Goal: Task Accomplishment & Management: Use online tool/utility

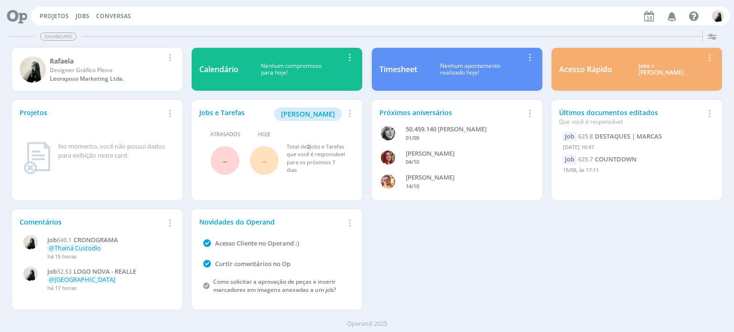
drag, startPoint x: 82, startPoint y: 13, endPoint x: 84, endPoint y: 5, distance: 7.9
click at [82, 13] on link "Jobs" at bounding box center [82, 16] width 14 height 8
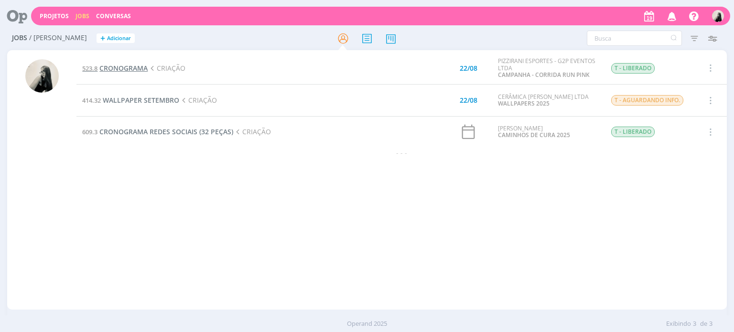
click at [122, 64] on span "CRONOGRAMA" at bounding box center [123, 68] width 48 height 9
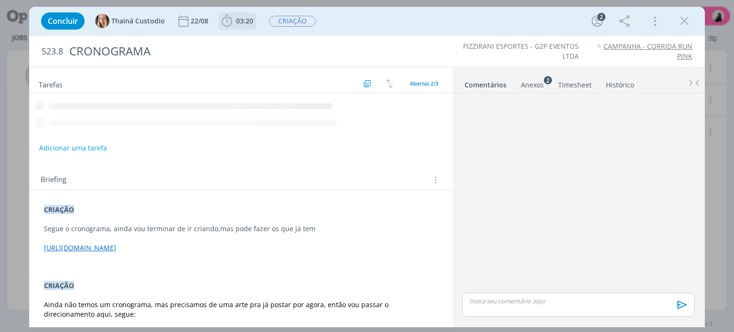
click at [223, 20] on icon "dialog" at bounding box center [227, 21] width 14 height 14
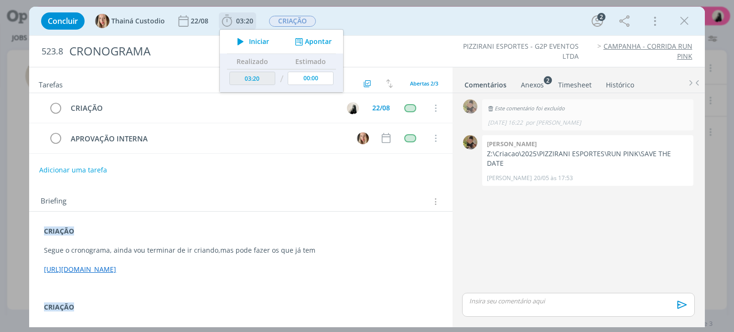
click at [237, 43] on icon "dialog" at bounding box center [240, 41] width 17 height 12
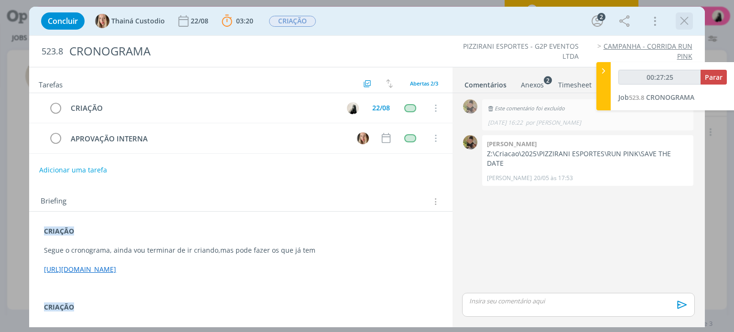
click at [686, 27] on icon "dialog" at bounding box center [684, 21] width 14 height 14
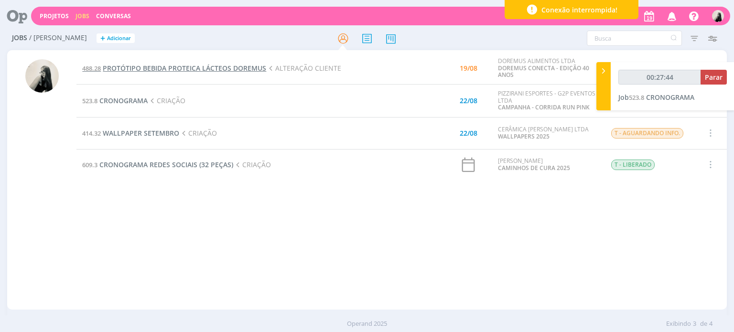
click at [155, 66] on span "PROTÓTIPO BEBIDA PROTEICA LÁCTEOS DOREMUS" at bounding box center [184, 68] width 163 height 9
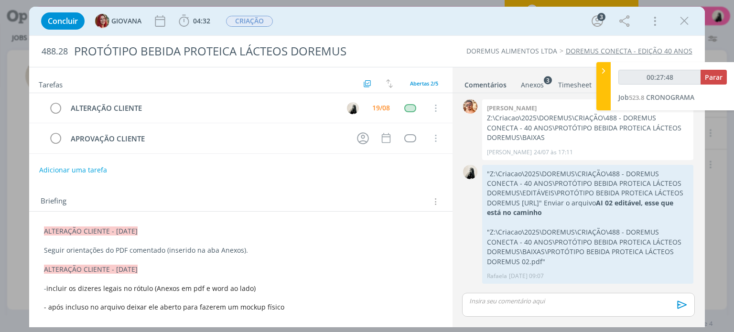
click at [529, 87] on div "Anexos 3" at bounding box center [532, 85] width 23 height 10
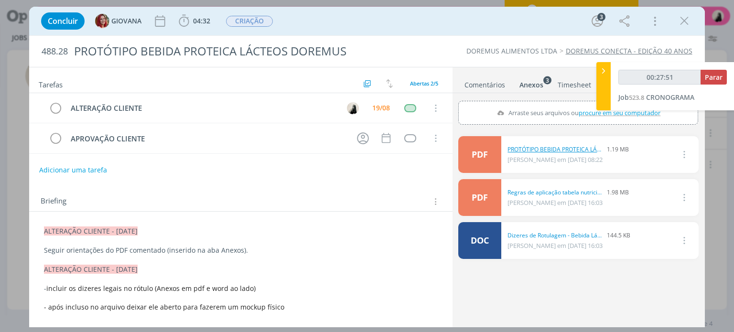
click at [525, 150] on link "PROTÓTIPO BEBIDA PROTEICA LÁCTEOS DOREMUS 02-revisado1.pdf" at bounding box center [555, 149] width 96 height 9
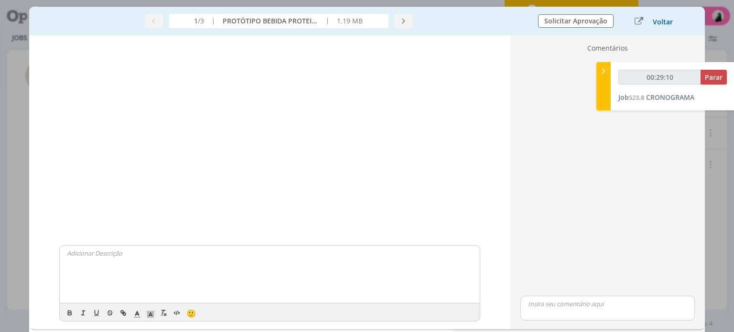
click at [654, 22] on button "Voltar" at bounding box center [662, 22] width 21 height 8
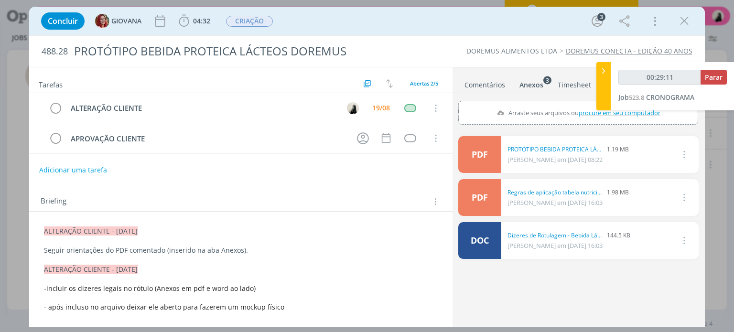
click at [489, 85] on link "Comentários" at bounding box center [485, 83] width 42 height 14
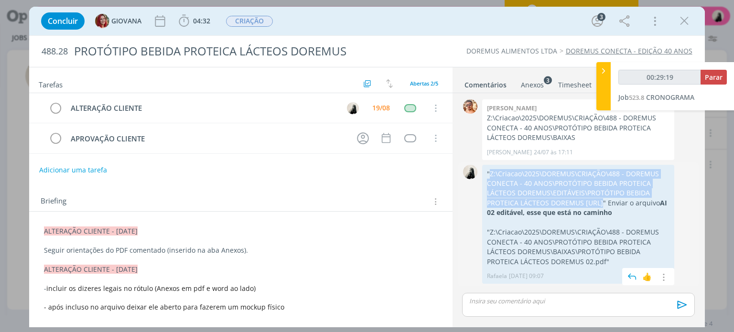
drag, startPoint x: 489, startPoint y: 172, endPoint x: 566, endPoint y: 201, distance: 82.2
click at [566, 201] on p ""Z:\Criacao\2025\DOREMUS\CRIAÇÃO\488 - DOREMUS CONECTA - 40 ANOS\PROTÓTIPO BEBI…" at bounding box center [578, 193] width 182 height 49
copy p "Z:\Criacao\2025\DOREMUS\CRIAÇÃO\488 - DOREMUS CONECTA - 40 ANOS\PROTÓTIPO BEBID…"
click at [526, 186] on p ""Z:\Criacao\2025\DOREMUS\CRIAÇÃO\488 - DOREMUS CONECTA - 40 ANOS\PROTÓTIPO BEBI…" at bounding box center [578, 193] width 182 height 49
drag, startPoint x: 490, startPoint y: 171, endPoint x: 566, endPoint y: 204, distance: 83.5
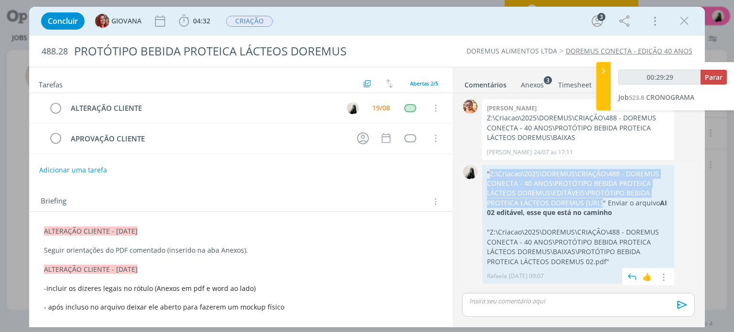
click at [566, 204] on p ""Z:\Criacao\2025\DOREMUS\CRIAÇÃO\488 - DOREMUS CONECTA - 40 ANOS\PROTÓTIPO BEBI…" at bounding box center [578, 193] width 182 height 49
copy p "Z:\Criacao\2025\DOREMUS\CRIAÇÃO\488 - DOREMUS CONECTA - 40 ANOS\PROTÓTIPO BEBID…"
click at [678, 19] on icon "dialog" at bounding box center [684, 21] width 14 height 14
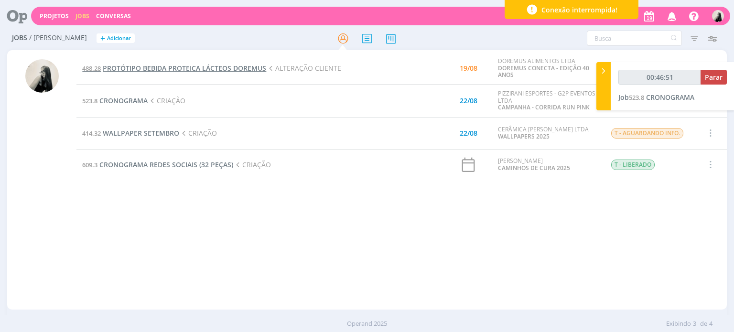
click at [245, 67] on span "PROTÓTIPO BEBIDA PROTEICA LÁCTEOS DOREMUS" at bounding box center [184, 68] width 163 height 9
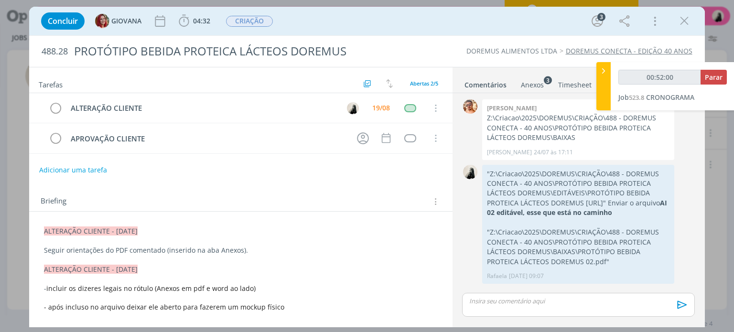
drag, startPoint x: 686, startPoint y: 22, endPoint x: 270, endPoint y: 140, distance: 432.4
click at [686, 22] on icon "dialog" at bounding box center [684, 21] width 14 height 14
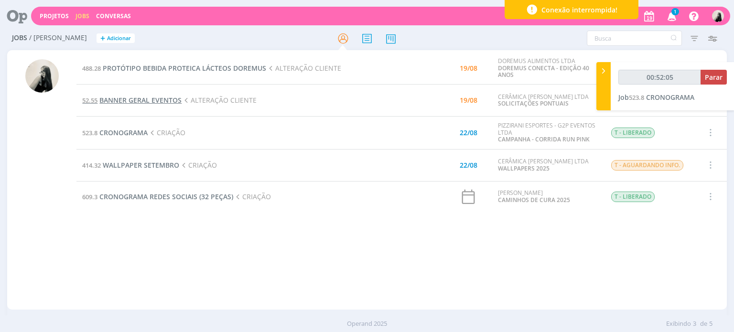
click at [162, 105] on td "52.55 BANNER GERAL EVENTOS ALTERAÇÃO CLIENTE" at bounding box center [231, 101] width 310 height 32
click at [162, 101] on span "BANNER GERAL EVENTOS" at bounding box center [140, 100] width 82 height 9
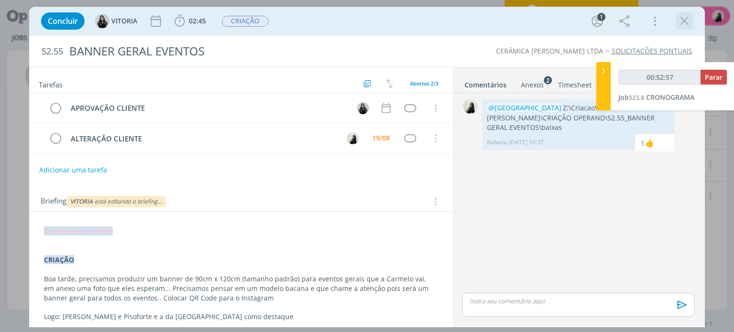
click at [683, 24] on icon "dialog" at bounding box center [684, 21] width 14 height 14
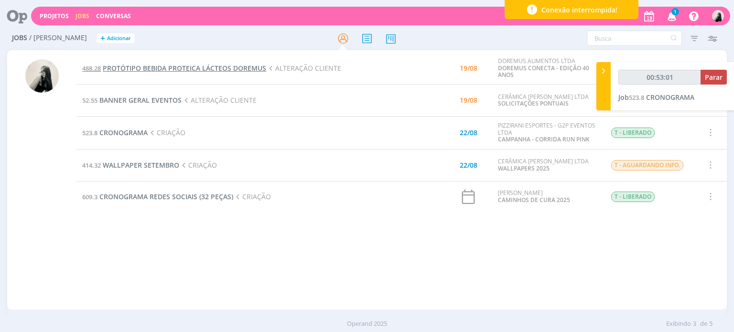
click at [232, 64] on span "PROTÓTIPO BEBIDA PROTEICA LÁCTEOS DOREMUS" at bounding box center [184, 68] width 163 height 9
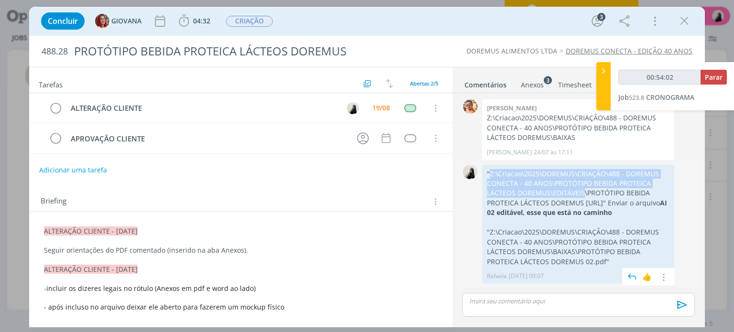
drag, startPoint x: 489, startPoint y: 170, endPoint x: 570, endPoint y: 192, distance: 84.0
click at [570, 192] on p ""Z:\Criacao\2025\DOREMUS\CRIAÇÃO\488 - DOREMUS CONECTA - 40 ANOS\PROTÓTIPO BEBI…" at bounding box center [578, 193] width 182 height 49
copy p "Z:\Criacao\2025\DOREMUS\CRIAÇÃO\488 - DOREMUS CONECTA - 40 ANOS\PROTÓTIPO BEBID…"
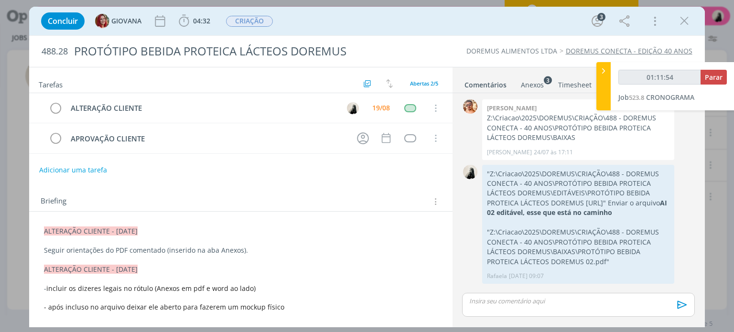
click at [550, 299] on p "dialog" at bounding box center [577, 301] width 217 height 9
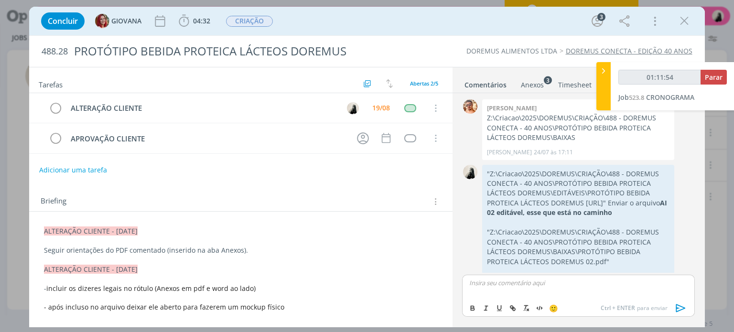
scroll to position [13, 0]
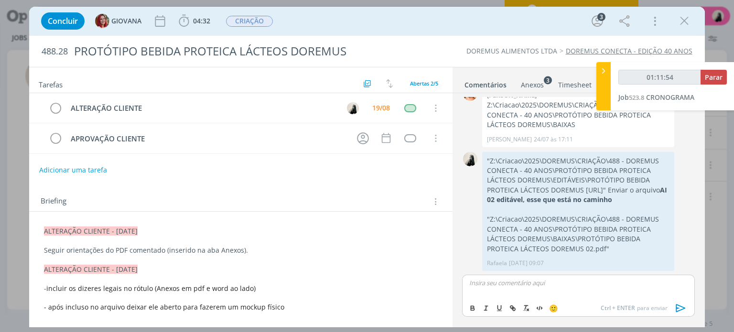
type input "01:11:55"
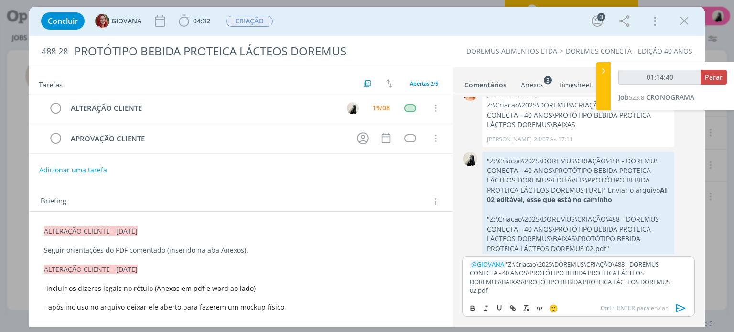
click at [676, 309] on icon "dialog" at bounding box center [680, 308] width 10 height 8
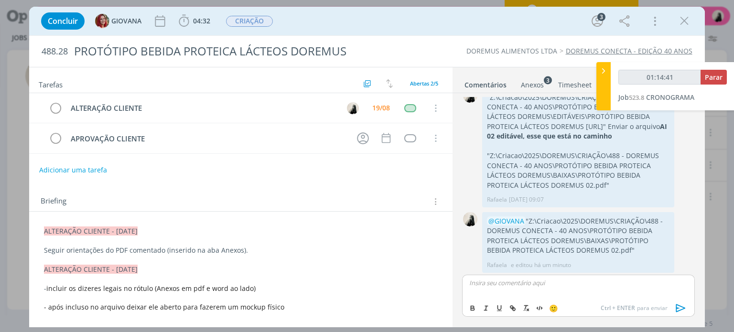
scroll to position [78, 0]
click at [57, 108] on icon "dialog" at bounding box center [55, 108] width 13 height 14
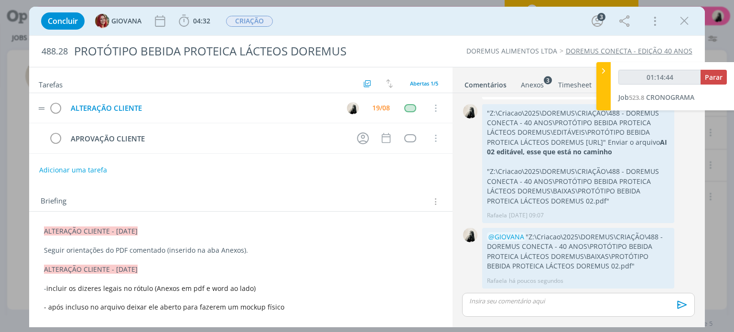
scroll to position [60, 0]
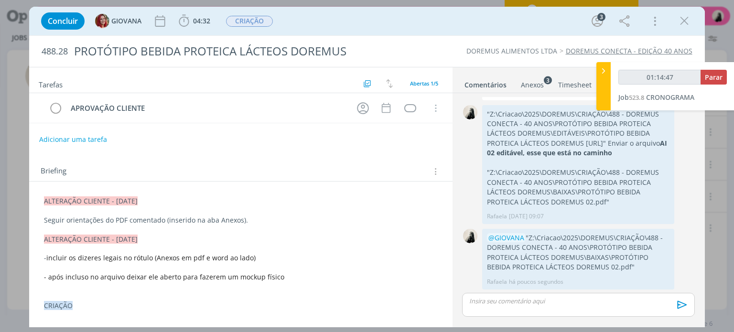
drag, startPoint x: 685, startPoint y: 20, endPoint x: 512, endPoint y: 108, distance: 194.8
click at [685, 19] on icon "dialog" at bounding box center [684, 21] width 14 height 14
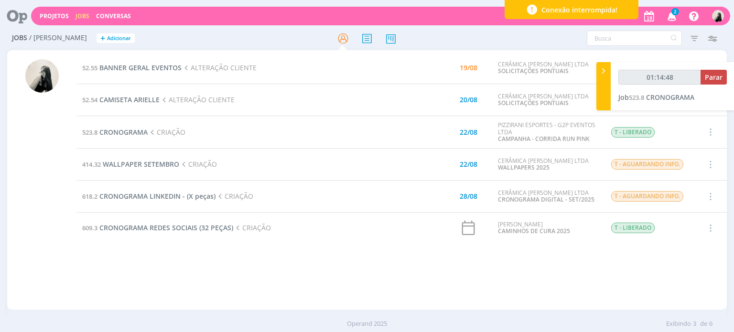
type input "01:14:49"
click at [713, 74] on span "Parar" at bounding box center [713, 77] width 18 height 9
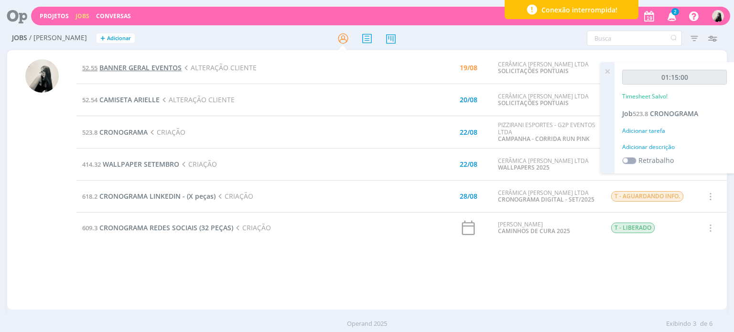
click at [160, 68] on span "BANNER GERAL EVENTOS" at bounding box center [140, 67] width 82 height 9
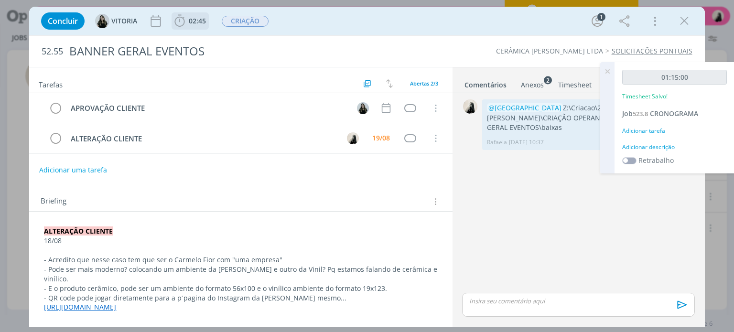
click at [187, 17] on span "02:45" at bounding box center [189, 21] width 35 height 14
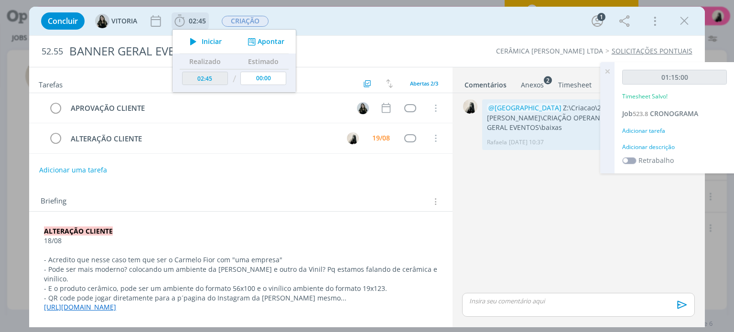
click at [193, 38] on icon "dialog" at bounding box center [193, 41] width 17 height 12
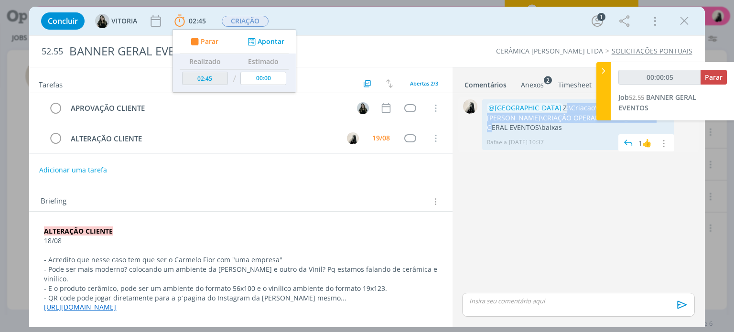
drag, startPoint x: 522, startPoint y: 106, endPoint x: 571, endPoint y: 115, distance: 50.0
click at [571, 115] on p "@[GEOGRAPHIC_DATA] Z:\Criacao\2025\[PERSON_NAME]\CRIAÇÃO OPERAND\52.55_BANNER G…" at bounding box center [578, 117] width 182 height 29
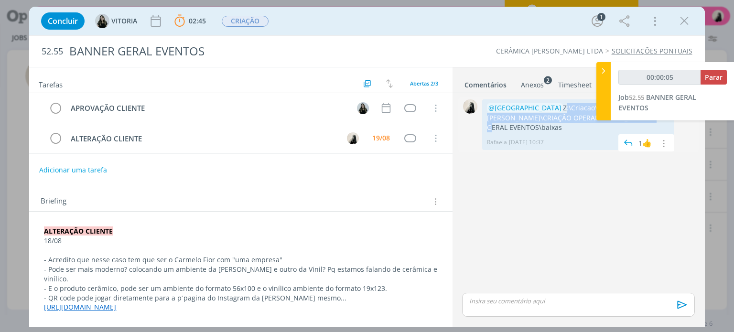
type input "00:00:06"
click at [599, 72] on icon at bounding box center [603, 71] width 10 height 10
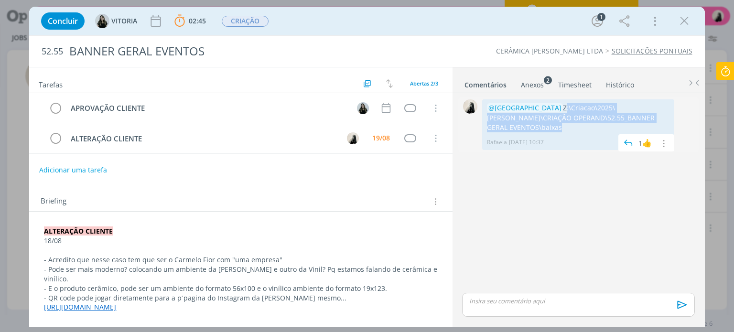
drag, startPoint x: 523, startPoint y: 105, endPoint x: 644, endPoint y: 113, distance: 121.1
click at [644, 113] on p "@[GEOGRAPHIC_DATA] Z:\Criacao\2025\[PERSON_NAME]\CRIAÇÃO OPERAND\52.55_BANNER G…" at bounding box center [578, 117] width 182 height 29
copy p "Z:\Criacao\2025\[PERSON_NAME]\CRIAÇÃO OPERAND\52.55_BANNER GERAL EVENTOS\baixas"
click at [686, 20] on icon "dialog" at bounding box center [684, 21] width 14 height 14
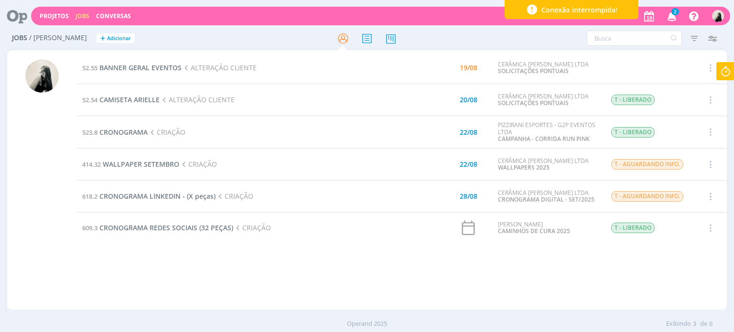
click at [673, 15] on icon "button" at bounding box center [671, 16] width 17 height 16
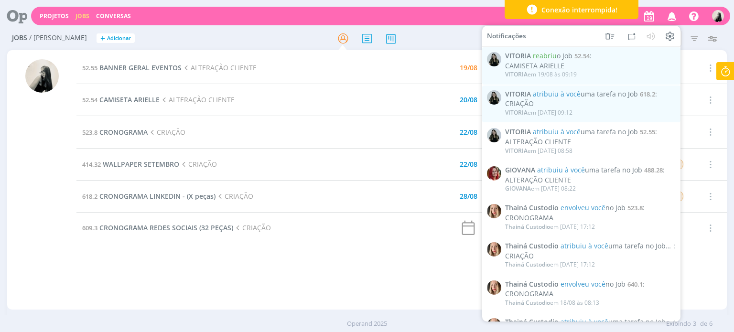
click at [673, 15] on icon "button" at bounding box center [671, 16] width 17 height 16
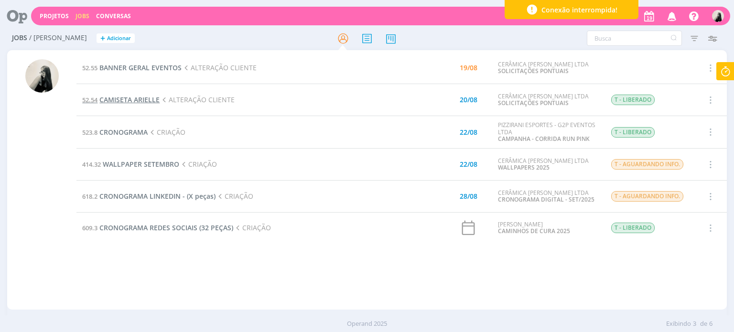
click at [109, 102] on span "CAMISETA ARIELLE" at bounding box center [129, 99] width 60 height 9
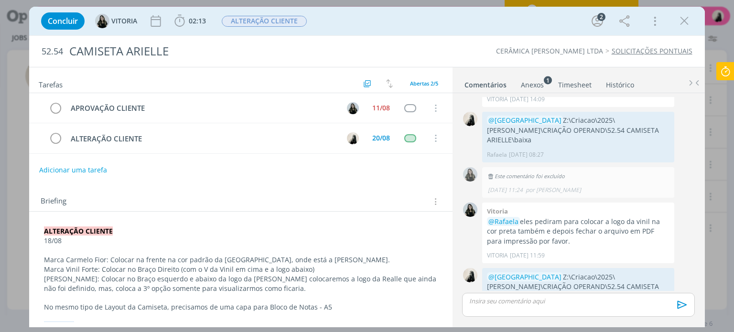
scroll to position [72, 0]
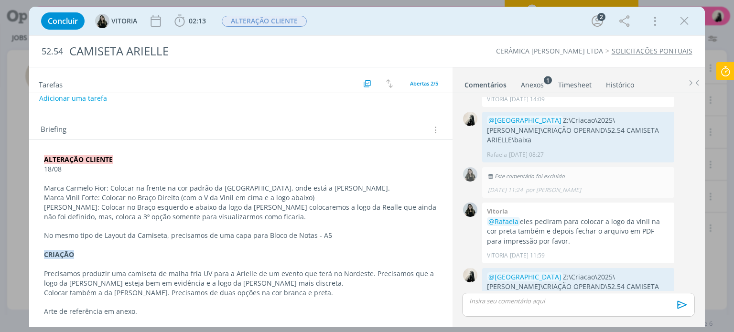
drag, startPoint x: 682, startPoint y: 24, endPoint x: 403, endPoint y: 115, distance: 293.1
click at [682, 24] on icon "dialog" at bounding box center [684, 21] width 14 height 14
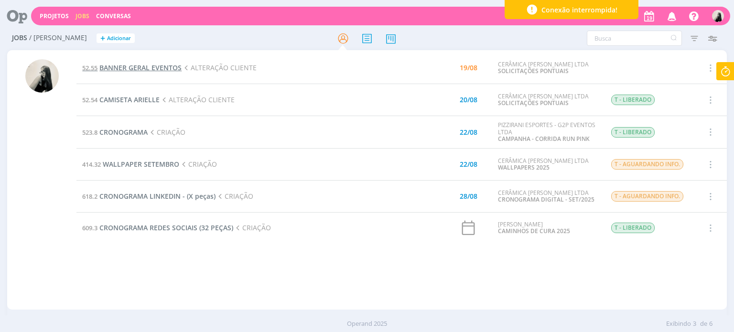
click at [162, 71] on span "BANNER GERAL EVENTOS" at bounding box center [140, 67] width 82 height 9
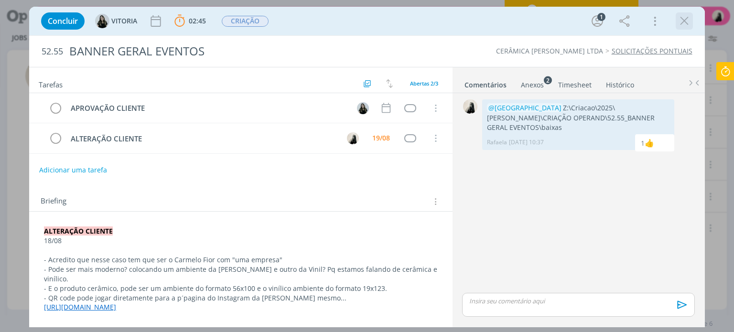
click at [681, 25] on icon "dialog" at bounding box center [684, 21] width 14 height 14
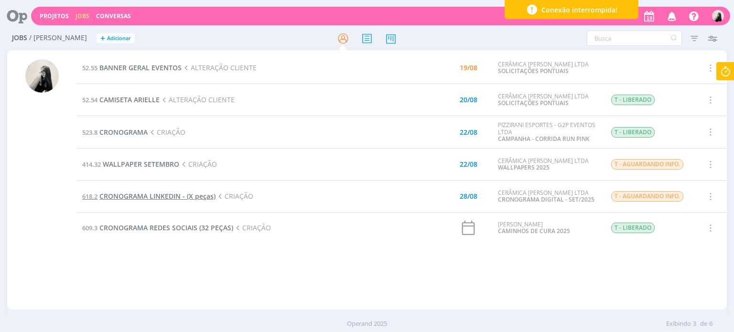
click at [168, 198] on span "CRONOGRAMA LINKEDIN - (X peças)" at bounding box center [157, 196] width 116 height 9
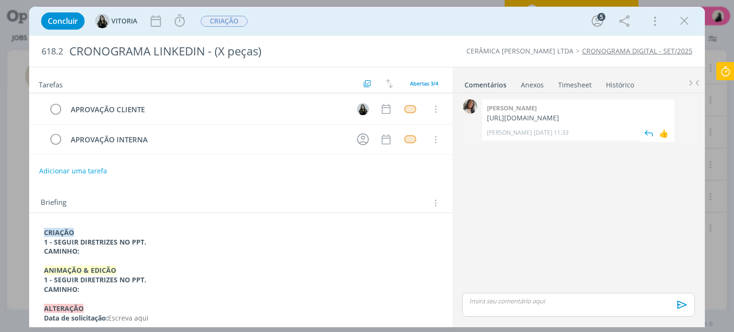
scroll to position [44, 0]
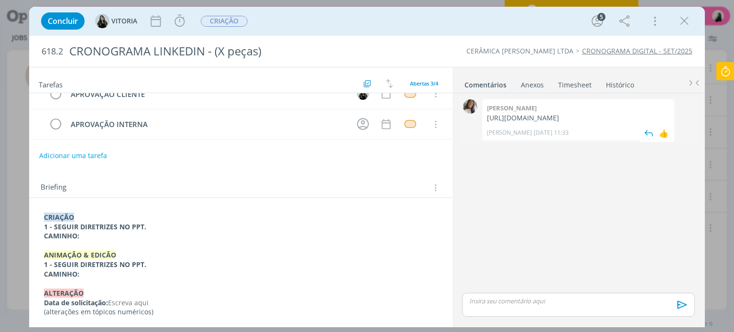
drag, startPoint x: 486, startPoint y: 117, endPoint x: 665, endPoint y: 131, distance: 179.6
click at [665, 131] on div "[PERSON_NAME] [URL][DOMAIN_NAME] Carol RJ [DATE] 11:33 👍" at bounding box center [578, 119] width 192 height 41
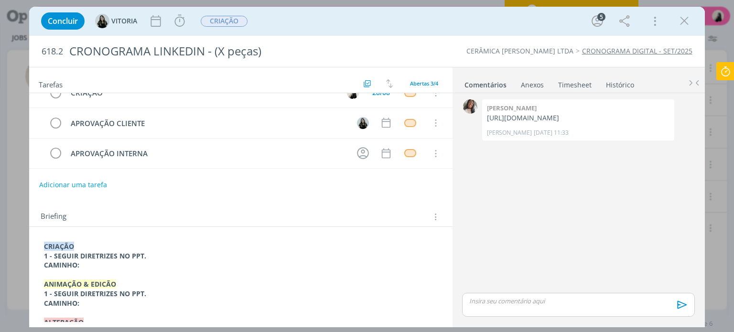
scroll to position [0, 0]
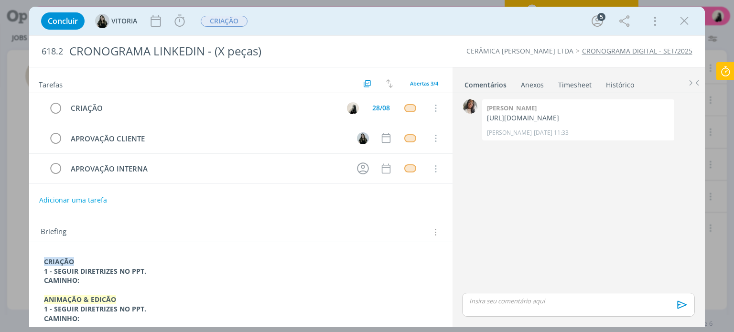
drag, startPoint x: 687, startPoint y: 19, endPoint x: 526, endPoint y: 69, distance: 168.3
click at [687, 19] on icon "dialog" at bounding box center [684, 21] width 14 height 14
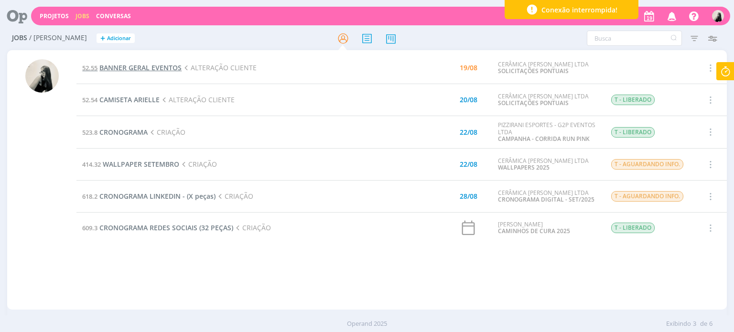
click at [165, 70] on span "BANNER GERAL EVENTOS" at bounding box center [140, 67] width 82 height 9
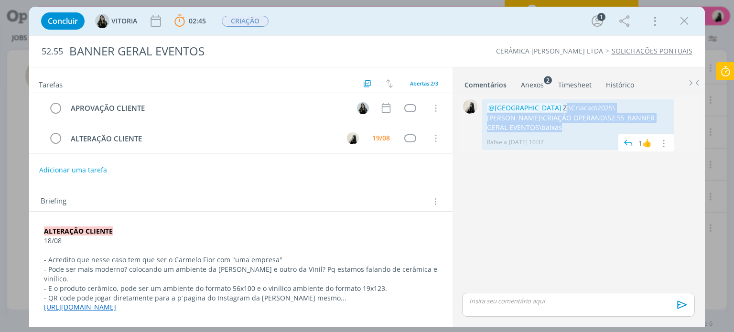
drag, startPoint x: 523, startPoint y: 105, endPoint x: 667, endPoint y: 116, distance: 143.7
click at [667, 116] on p "@[GEOGRAPHIC_DATA] Z:\Criacao\2025\[PERSON_NAME]\CRIAÇÃO OPERAND\52.55_BANNER G…" at bounding box center [578, 117] width 182 height 29
copy p "Z:\Criacao\2025\[PERSON_NAME]\CRIAÇÃO OPERAND\52.55_BANNER GERAL EVENTOS\baixas"
click at [683, 21] on icon "dialog" at bounding box center [684, 21] width 14 height 14
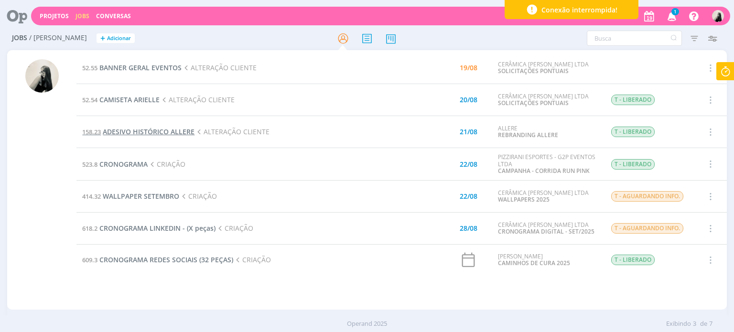
click at [164, 133] on span "ADESIVO HISTÓRICO ALLERE" at bounding box center [149, 131] width 92 height 9
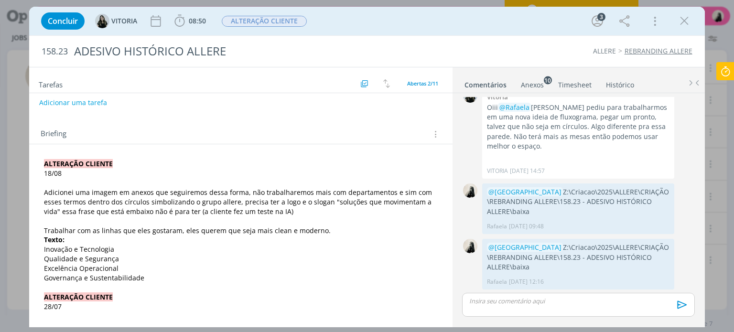
scroll to position [96, 0]
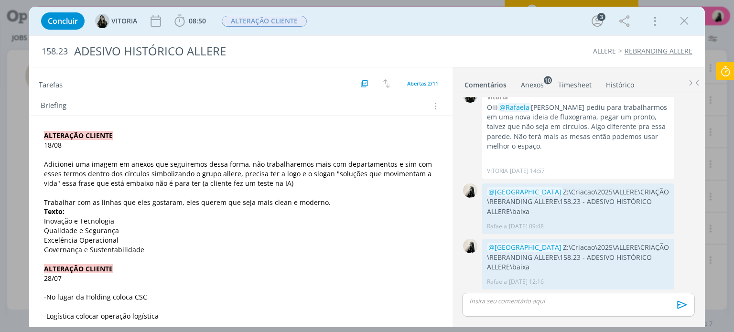
click at [525, 84] on div "Anexos 10" at bounding box center [532, 85] width 23 height 10
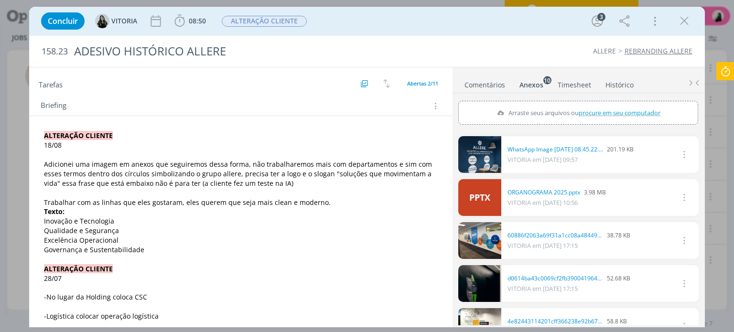
click at [477, 164] on link "dialog" at bounding box center [479, 154] width 43 height 37
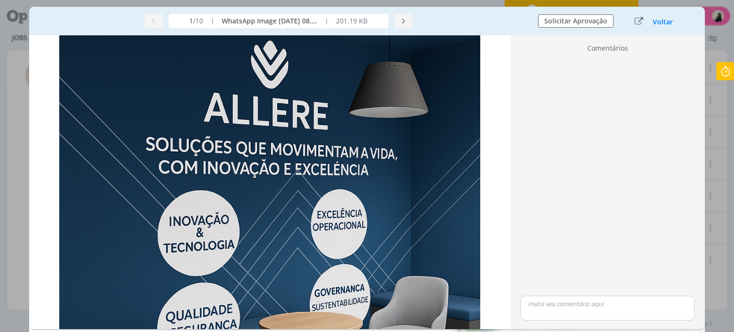
scroll to position [0, 0]
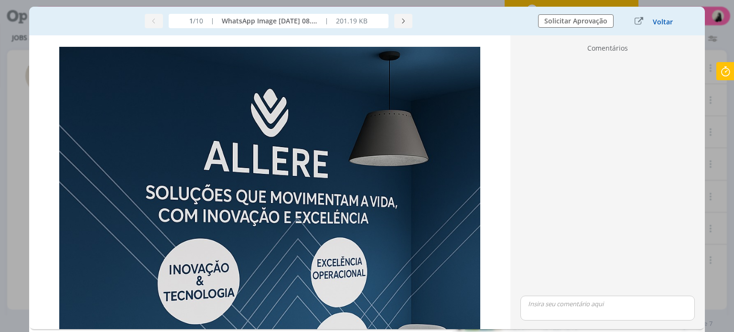
click at [661, 21] on button "Voltar" at bounding box center [662, 22] width 21 height 8
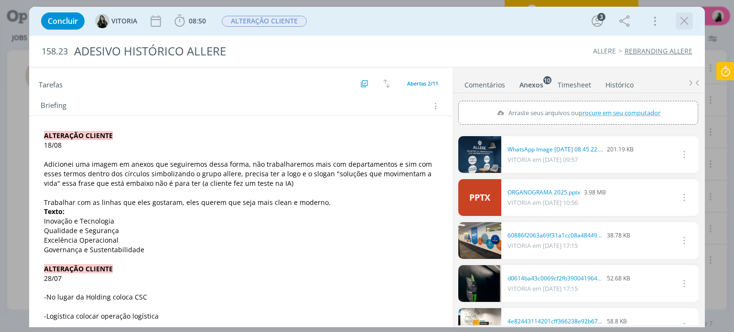
click at [680, 24] on icon "dialog" at bounding box center [684, 21] width 14 height 14
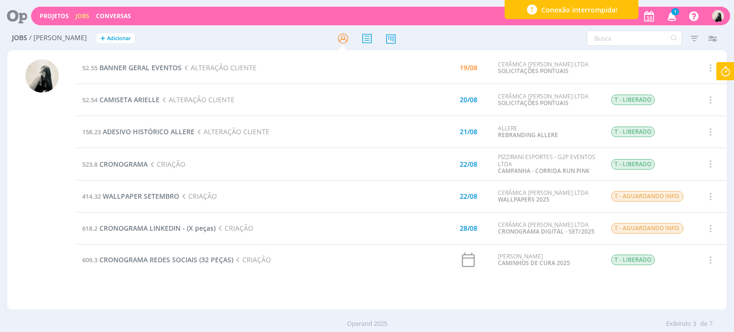
click at [670, 22] on icon "button" at bounding box center [671, 16] width 17 height 16
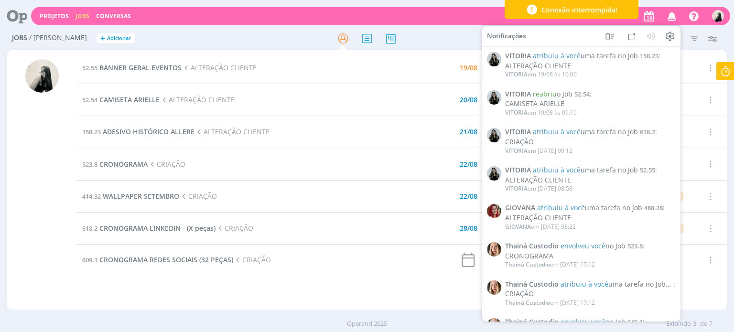
click at [670, 22] on icon "button" at bounding box center [671, 16] width 17 height 16
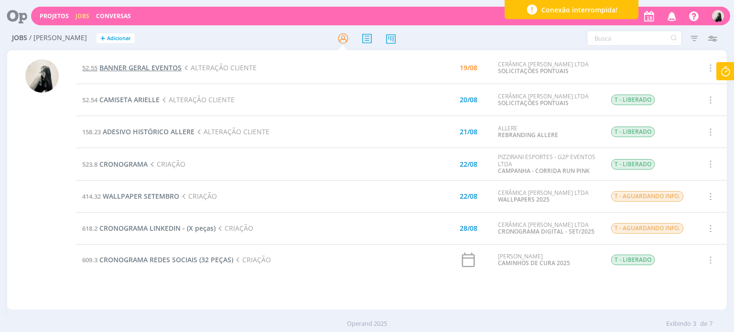
click at [141, 64] on span "BANNER GERAL EVENTOS" at bounding box center [140, 67] width 82 height 9
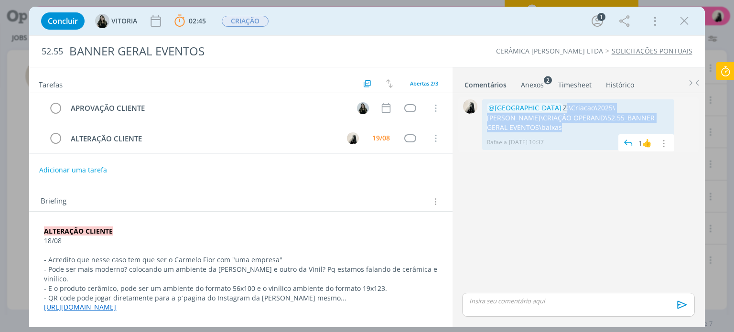
drag, startPoint x: 522, startPoint y: 106, endPoint x: 653, endPoint y: 118, distance: 130.9
click at [653, 118] on p "@[GEOGRAPHIC_DATA] Z:\Criacao\2025\[PERSON_NAME]\CRIAÇÃO OPERAND\52.55_BANNER G…" at bounding box center [578, 117] width 182 height 29
copy p "Z:\Criacao\2025\[PERSON_NAME]\CRIAÇÃO OPERAND\52.55_BANNER GERAL EVENTOS\baixas"
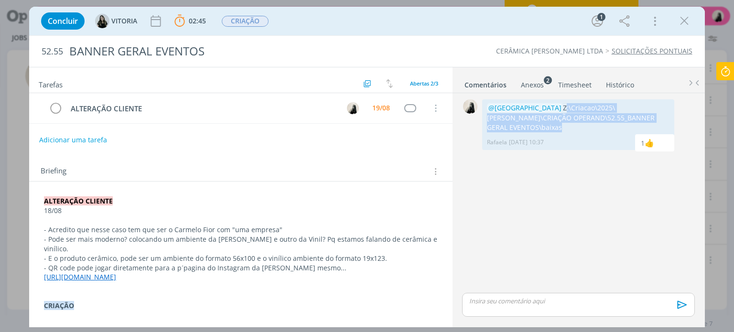
scroll to position [14, 0]
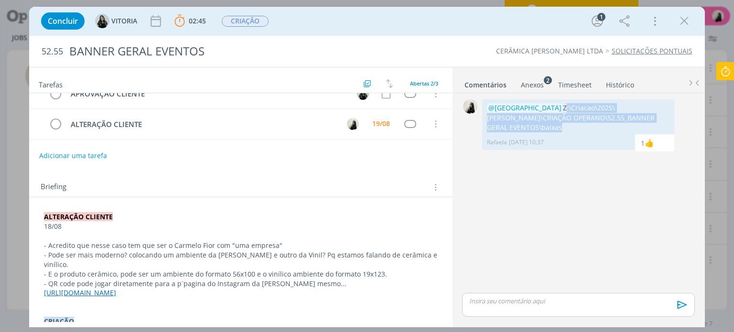
click at [513, 298] on p "dialog" at bounding box center [577, 301] width 217 height 9
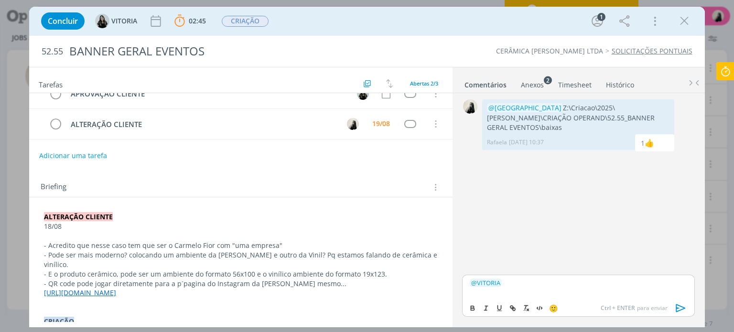
click at [677, 307] on icon "dialog" at bounding box center [680, 308] width 14 height 14
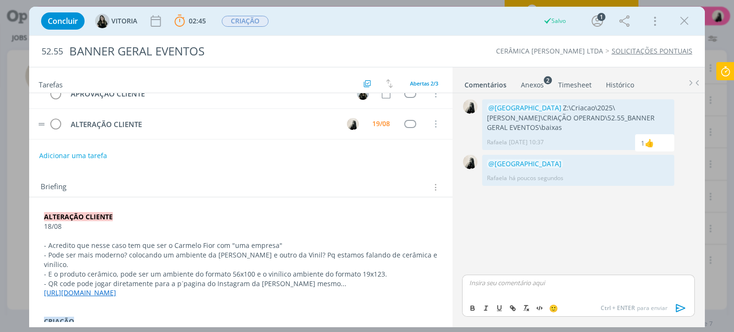
scroll to position [0, 0]
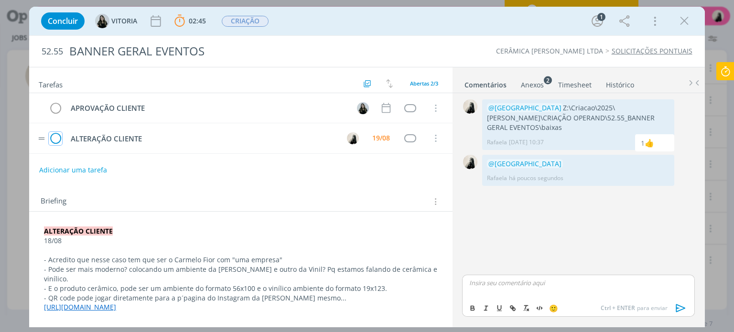
click at [54, 136] on icon "dialog" at bounding box center [55, 138] width 13 height 14
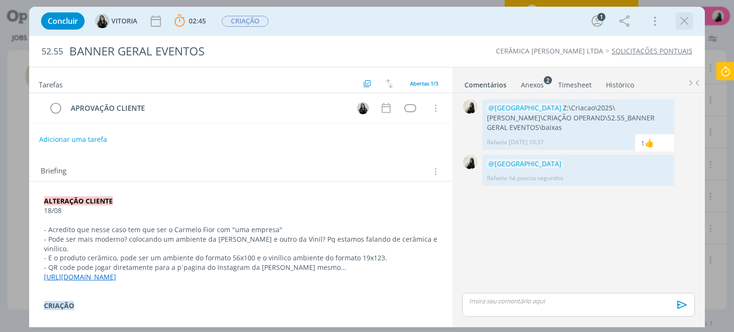
click at [684, 24] on icon "dialog" at bounding box center [684, 21] width 14 height 14
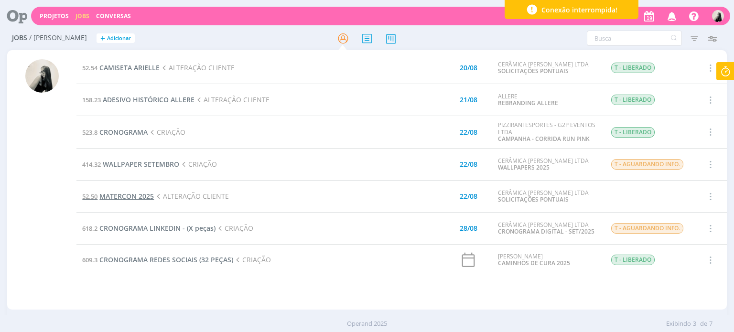
click at [141, 194] on span "MATERCON 2025" at bounding box center [126, 196] width 54 height 9
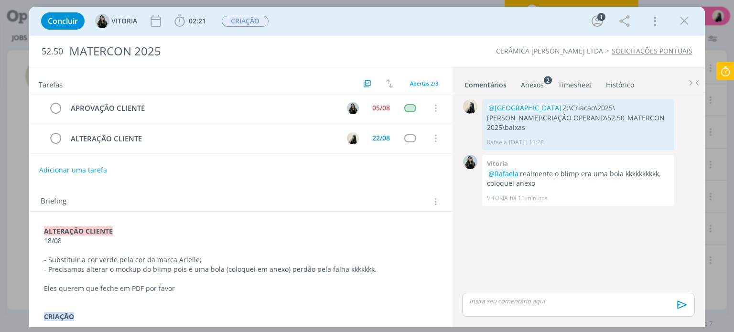
drag, startPoint x: 681, startPoint y: 24, endPoint x: 629, endPoint y: 52, distance: 58.7
click at [681, 24] on icon "dialog" at bounding box center [684, 21] width 14 height 14
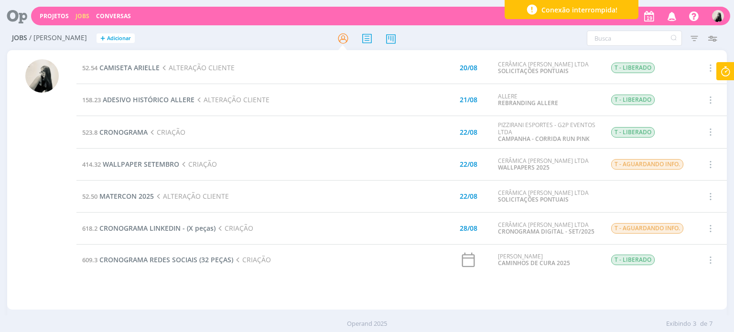
click at [729, 67] on icon at bounding box center [724, 71] width 17 height 19
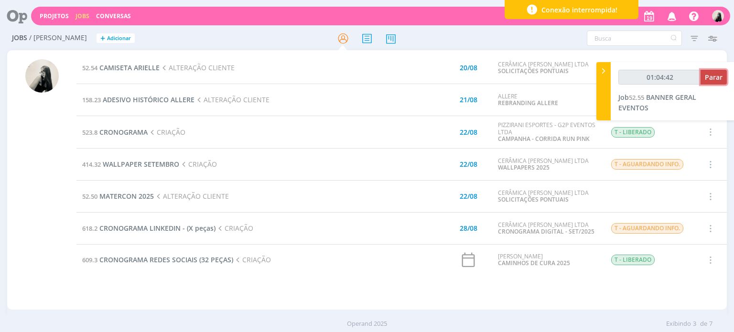
click at [716, 74] on span "Parar" at bounding box center [713, 77] width 18 height 9
click at [134, 69] on span "CAMISETA ARIELLE" at bounding box center [129, 67] width 60 height 9
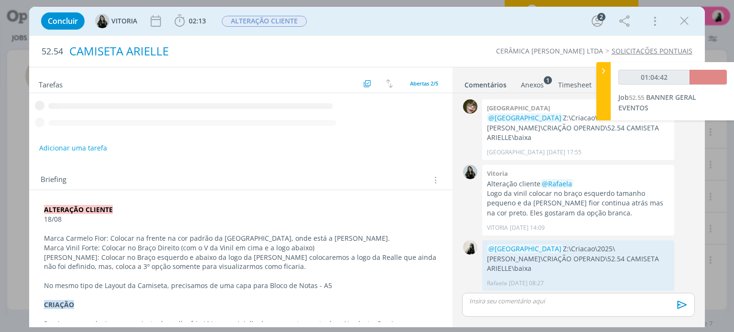
scroll to position [128, 0]
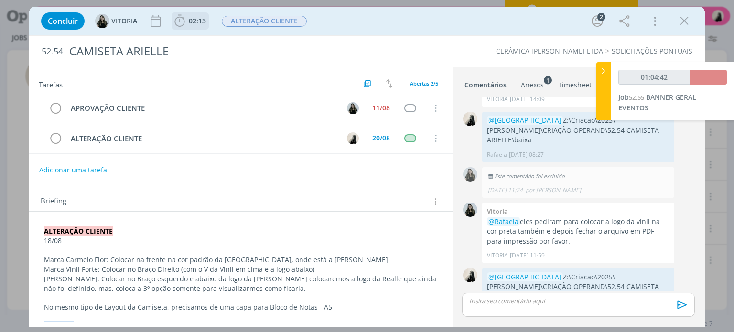
click at [183, 22] on icon "dialog" at bounding box center [179, 21] width 14 height 14
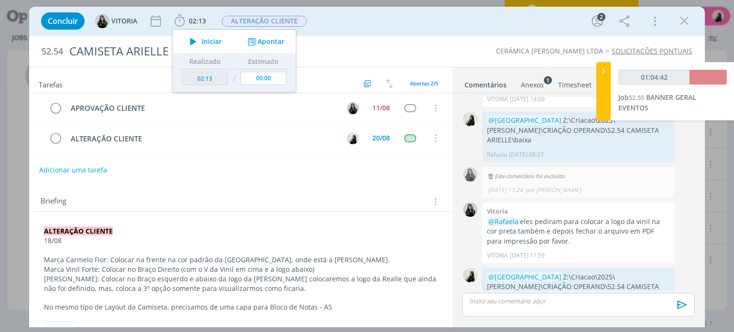
type input "01:05:00"
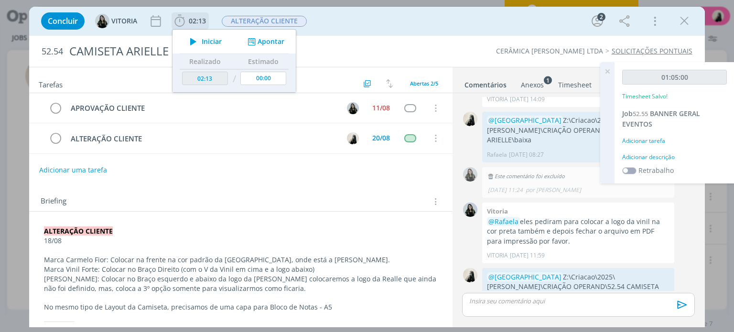
click at [197, 42] on icon "dialog" at bounding box center [193, 41] width 17 height 12
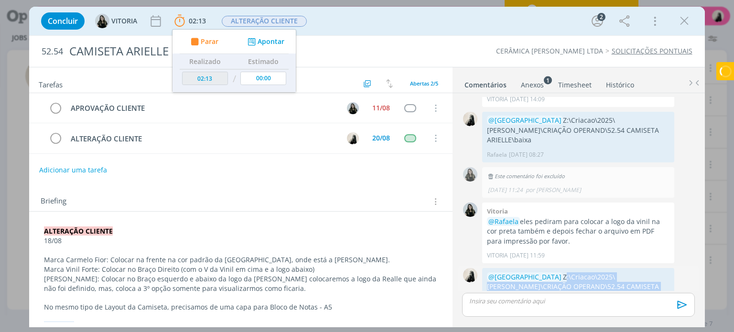
drag, startPoint x: 522, startPoint y: 252, endPoint x: 635, endPoint y: 265, distance: 113.4
click at [635, 272] on p "@[GEOGRAPHIC_DATA] Z:\Criacao\2025\[PERSON_NAME]\CRIAÇÃO OPERAND\52.54 CAMISETA…" at bounding box center [578, 286] width 182 height 29
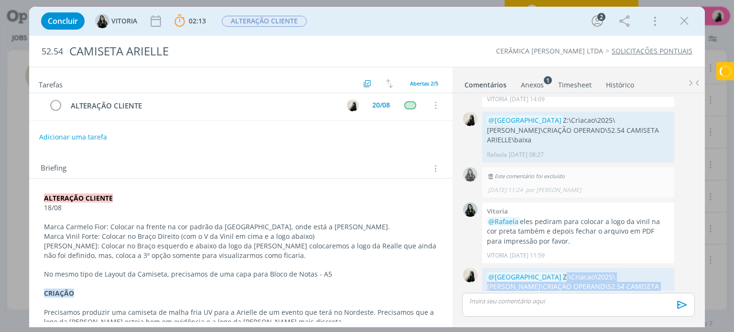
scroll to position [48, 0]
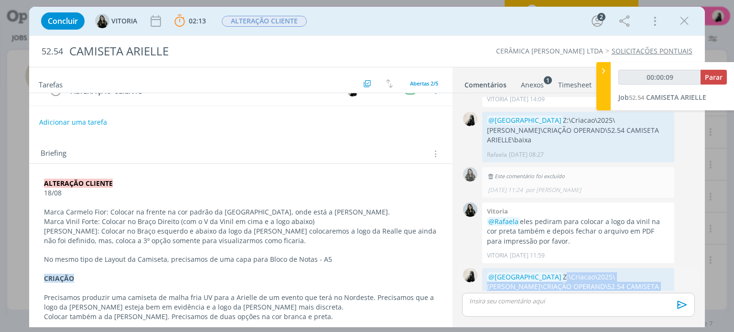
copy p "Z:\Criacao\2025\[PERSON_NAME]\CRIAÇÃO OPERAND\52.54 CAMISETA ARIELLE\fechado"
click at [682, 23] on icon "dialog" at bounding box center [684, 21] width 14 height 14
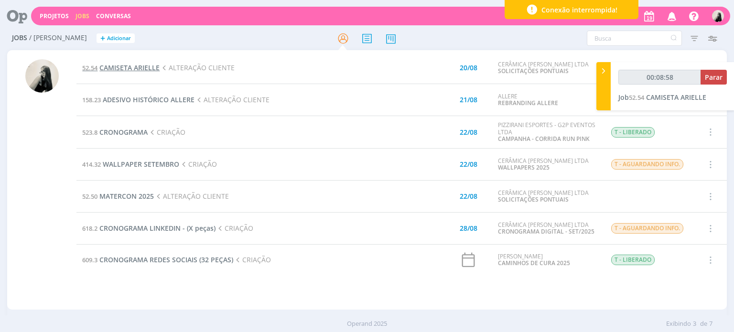
click at [141, 69] on span "CAMISETA ARIELLE" at bounding box center [129, 67] width 60 height 9
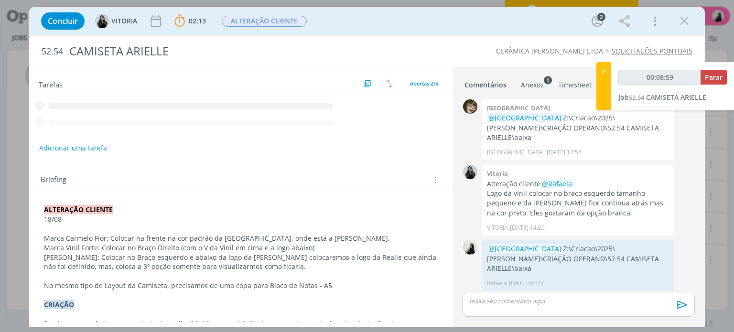
scroll to position [128, 0]
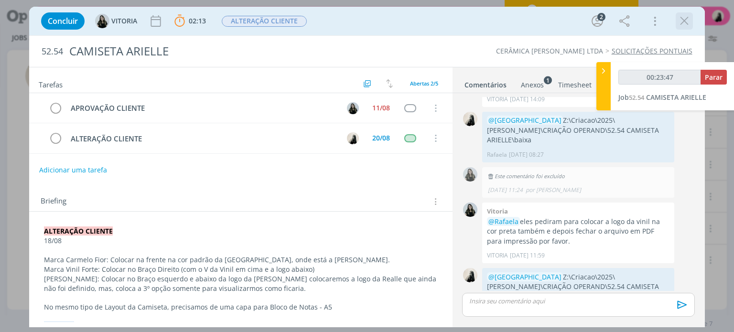
click at [682, 17] on icon "dialog" at bounding box center [684, 21] width 14 height 14
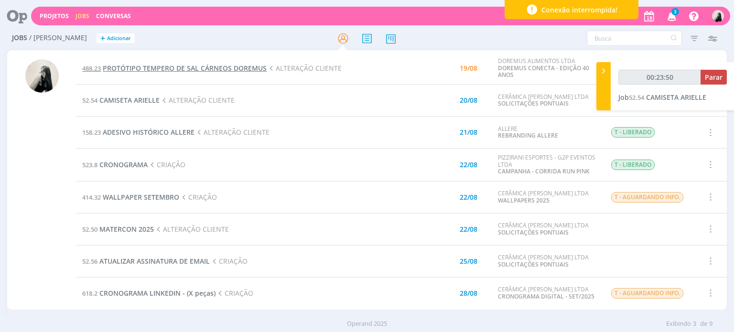
click at [220, 70] on span "PROTÓTIPO TEMPERO DE SAL CÁRNEOS DOREMUS" at bounding box center [185, 68] width 164 height 9
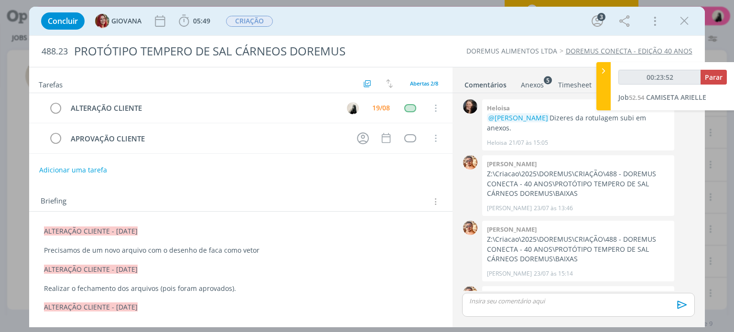
scroll to position [185, 0]
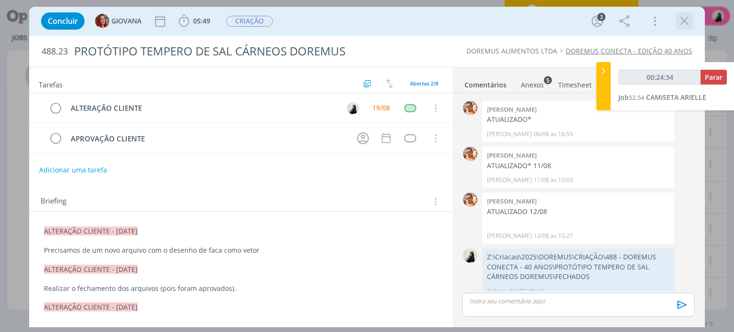
click at [680, 23] on icon "dialog" at bounding box center [684, 21] width 14 height 14
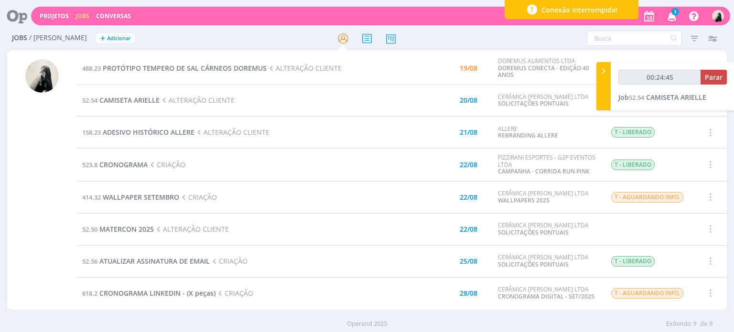
click at [674, 20] on icon "button" at bounding box center [671, 16] width 17 height 16
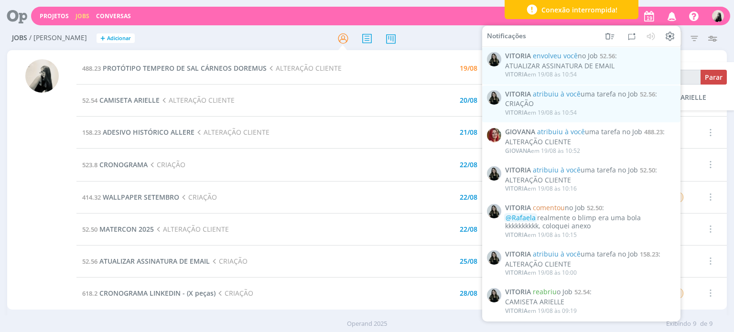
click at [674, 16] on icon "button" at bounding box center [671, 16] width 17 height 16
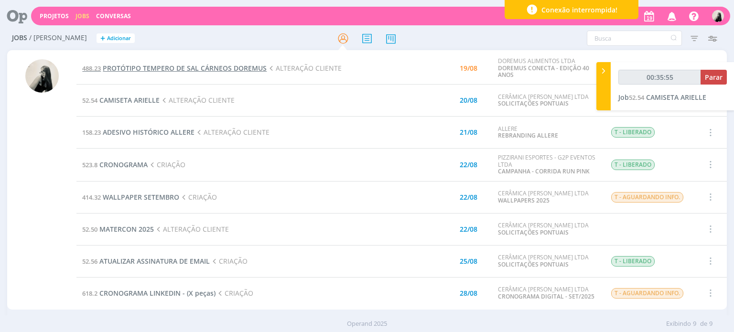
click at [194, 72] on span "PROTÓTIPO TEMPERO DE SAL CÁRNEOS DOREMUS" at bounding box center [185, 68] width 164 height 9
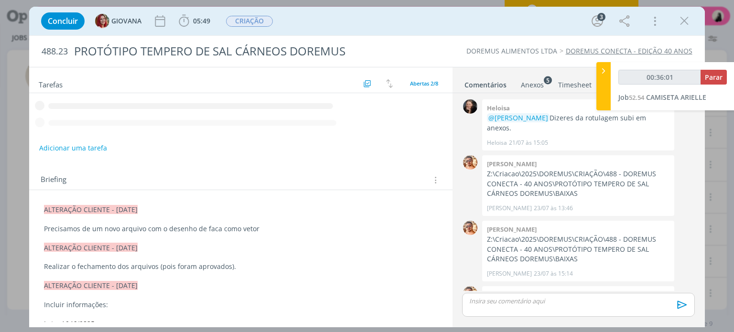
scroll to position [185, 0]
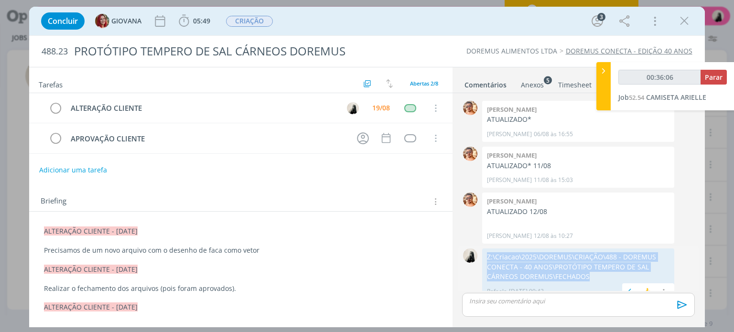
drag, startPoint x: 488, startPoint y: 244, endPoint x: 592, endPoint y: 263, distance: 106.4
click at [592, 263] on div "Z:\Criacao\2025\DOREMUS\CRIAÇÃO\488 - DOREMUS CONECTA - 40 ANOS\PROTÓTIPO TEMPE…" at bounding box center [578, 273] width 192 height 51
copy p "Z:\Criacao\2025\DOREMUS\CRIAÇÃO\488 - DOREMUS CONECTA - 40 ANOS\PROTÓTIPO TEMPE…"
click at [684, 24] on icon "dialog" at bounding box center [684, 21] width 14 height 14
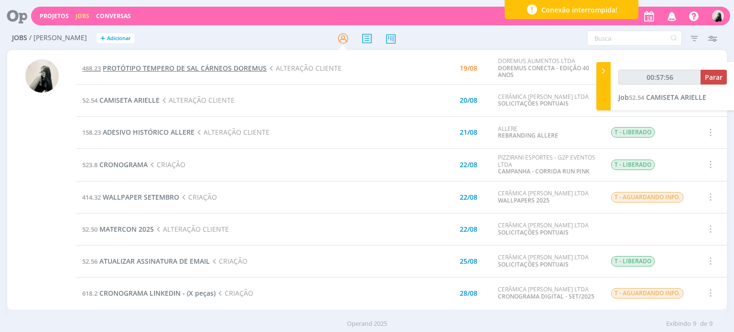
click at [239, 70] on span "PROTÓTIPO TEMPERO DE SAL CÁRNEOS DOREMUS" at bounding box center [185, 68] width 164 height 9
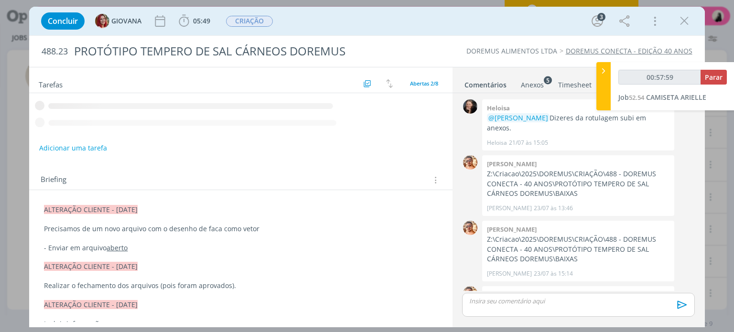
scroll to position [185, 0]
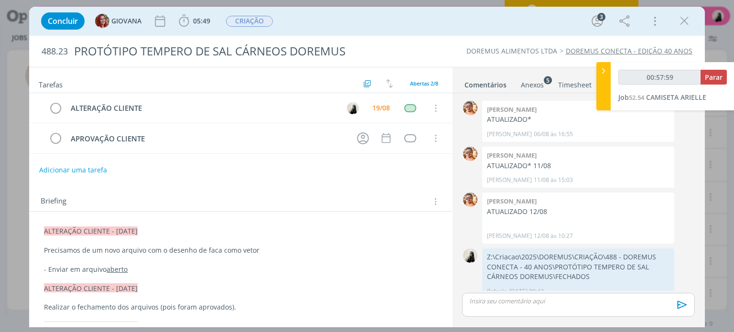
click at [524, 305] on div "dialog" at bounding box center [578, 305] width 232 height 24
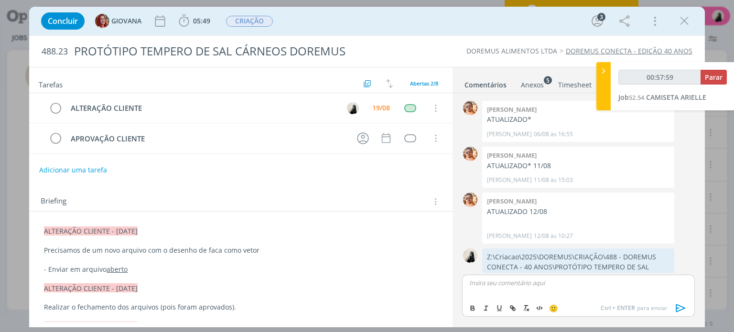
type input "00:58:00"
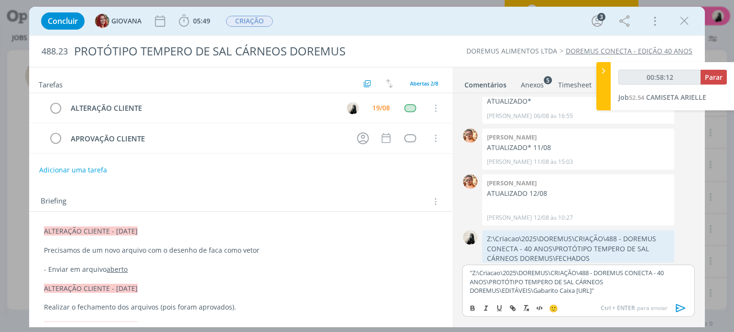
click at [680, 301] on icon "dialog" at bounding box center [680, 308] width 14 height 14
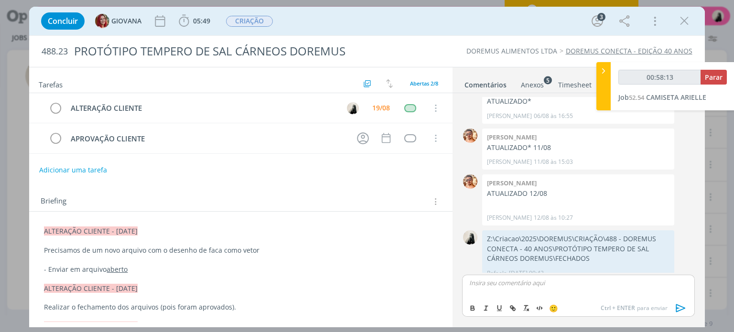
scroll to position [259, 0]
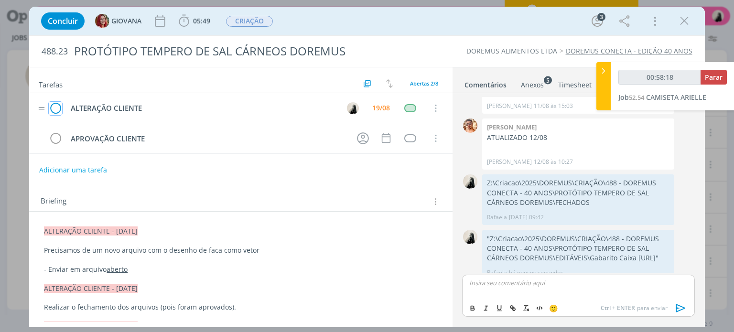
click at [53, 109] on icon "dialog" at bounding box center [55, 108] width 13 height 14
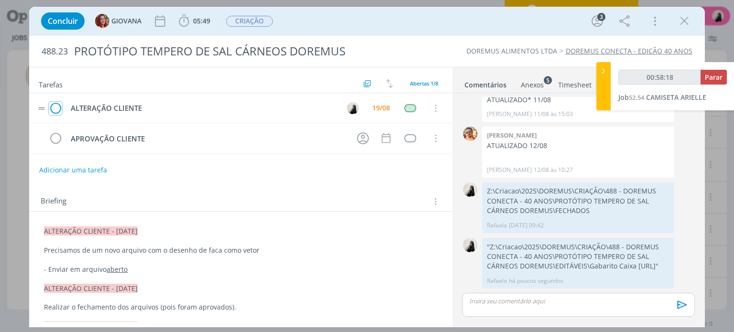
scroll to position [241, 0]
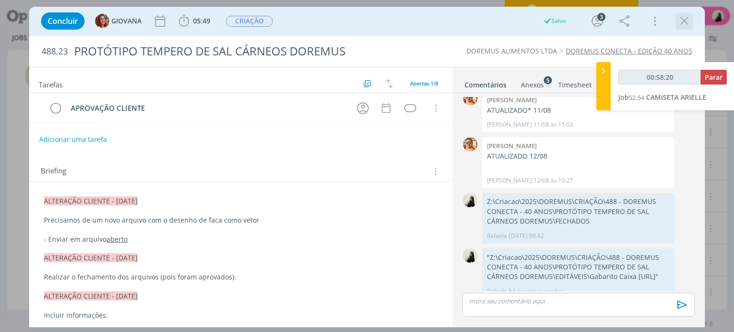
click at [687, 15] on icon "dialog" at bounding box center [684, 21] width 14 height 14
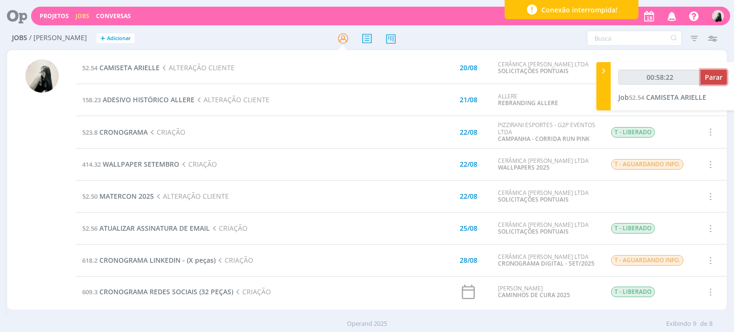
click at [711, 78] on span "Parar" at bounding box center [713, 77] width 18 height 9
type input "00:59:00"
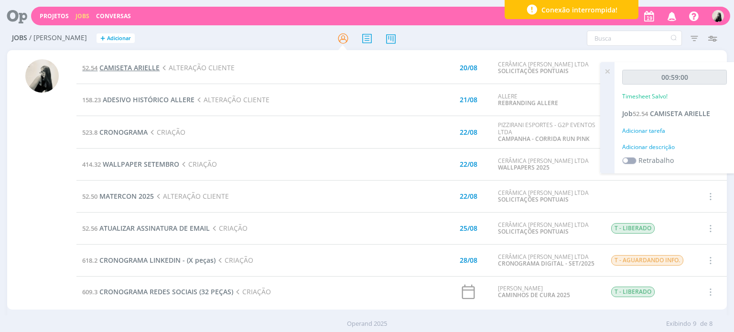
click at [148, 69] on span "CAMISETA ARIELLE" at bounding box center [129, 67] width 60 height 9
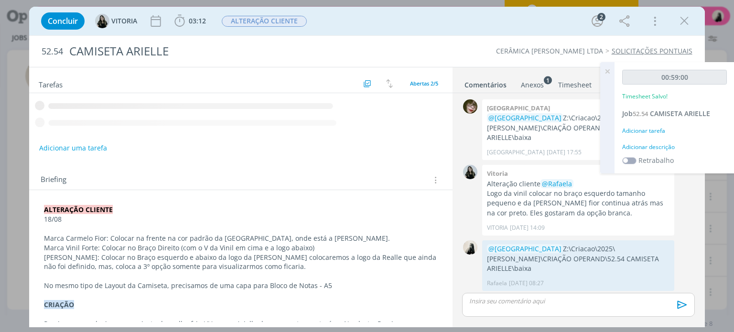
scroll to position [128, 0]
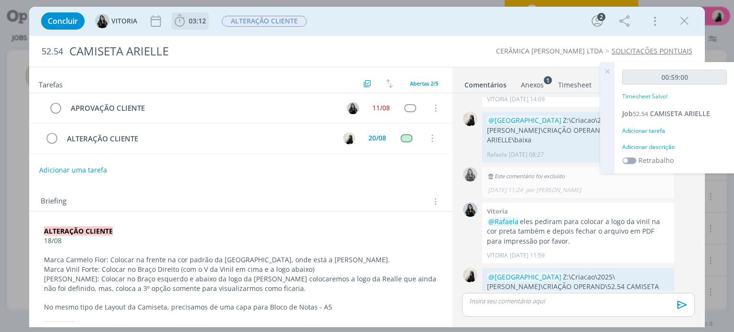
click at [176, 21] on icon "dialog" at bounding box center [179, 21] width 14 height 14
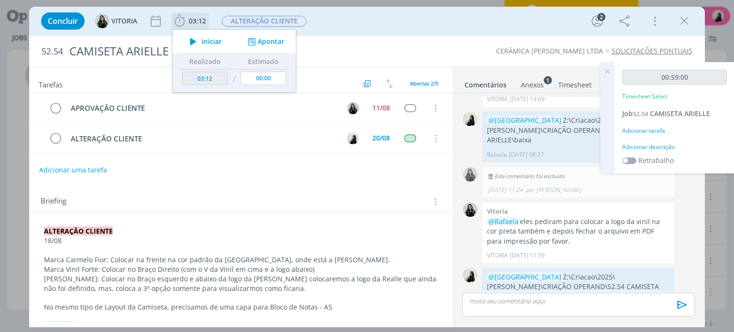
click at [195, 39] on icon "dialog" at bounding box center [193, 41] width 17 height 12
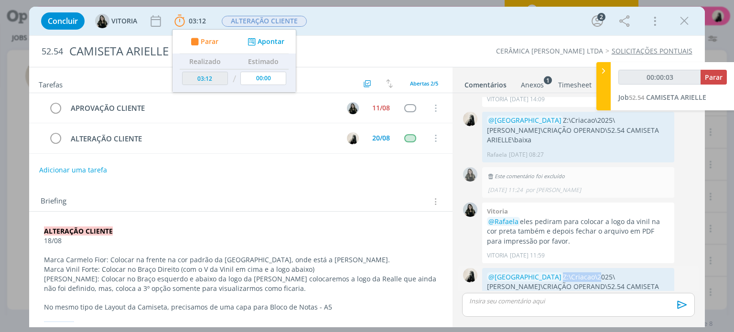
drag, startPoint x: 520, startPoint y: 254, endPoint x: 558, endPoint y: 255, distance: 37.8
click at [558, 272] on p "@[GEOGRAPHIC_DATA] Z:\Criacao\2025\[PERSON_NAME]\CRIAÇÃO OPERAND\52.54 CAMISETA…" at bounding box center [578, 286] width 182 height 29
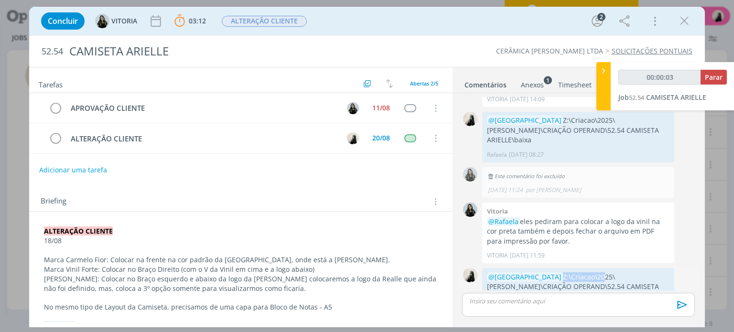
click at [558, 272] on p "@[GEOGRAPHIC_DATA] Z:\Criacao\2025\[PERSON_NAME]\CRIAÇÃO OPERAND\52.54 CAMISETA…" at bounding box center [578, 286] width 182 height 29
drag, startPoint x: 522, startPoint y: 254, endPoint x: 623, endPoint y: 259, distance: 100.9
click at [623, 272] on p "@[GEOGRAPHIC_DATA] Z:\Criacao\2025\[PERSON_NAME]\CRIAÇÃO OPERAND\52.54 CAMISETA…" at bounding box center [578, 286] width 182 height 29
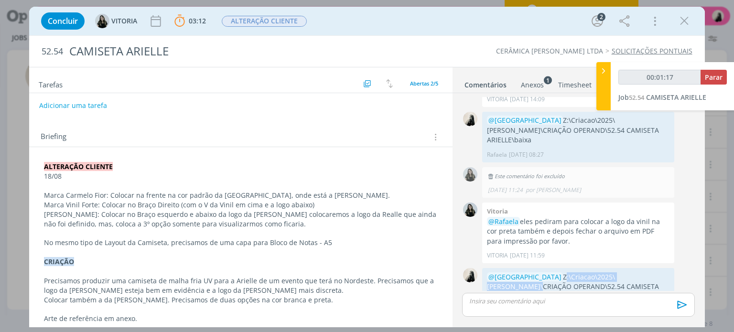
scroll to position [72, 0]
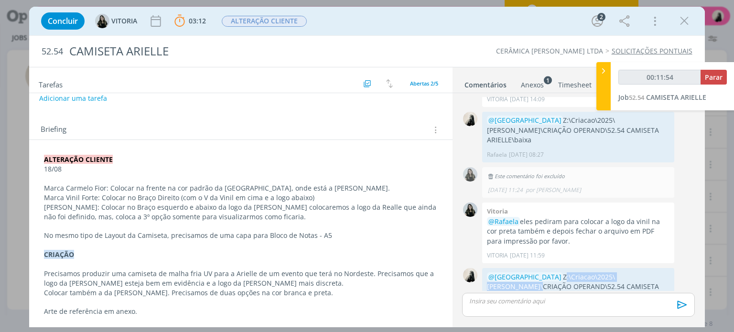
drag, startPoint x: 686, startPoint y: 21, endPoint x: 271, endPoint y: 111, distance: 424.7
click at [686, 21] on icon "dialog" at bounding box center [684, 21] width 14 height 14
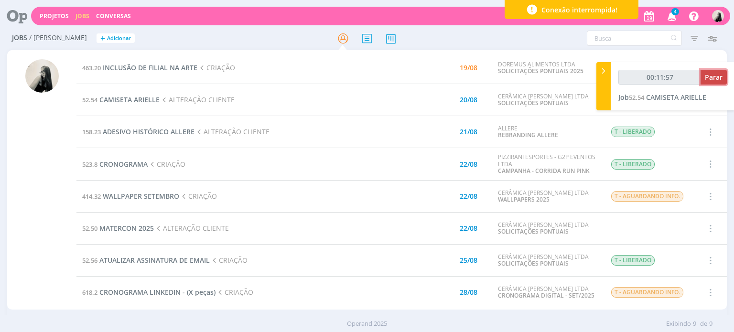
click at [715, 78] on span "Parar" at bounding box center [713, 77] width 18 height 9
click at [162, 66] on span "INCLUSÃO DE FILIAL NA ARTE" at bounding box center [150, 67] width 95 height 9
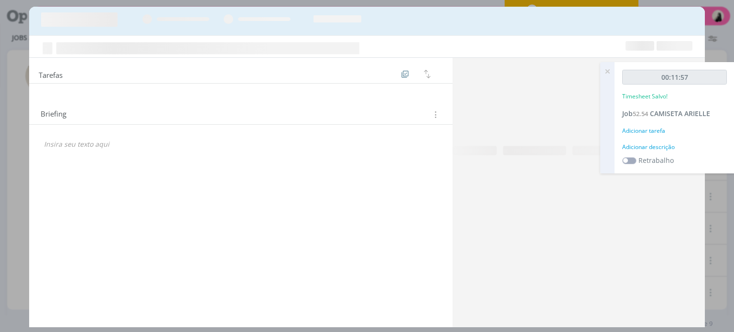
type input "00:12:00"
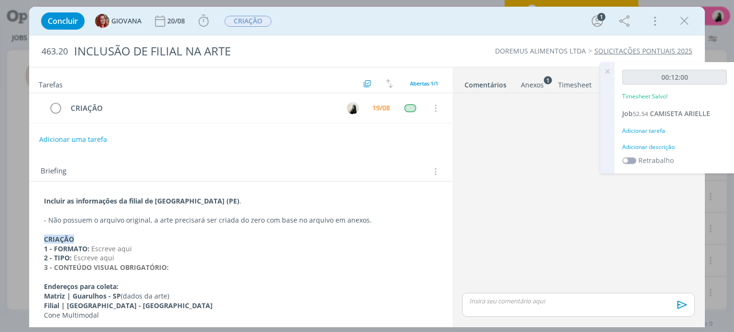
click at [533, 85] on div "Anexos 1" at bounding box center [532, 85] width 23 height 10
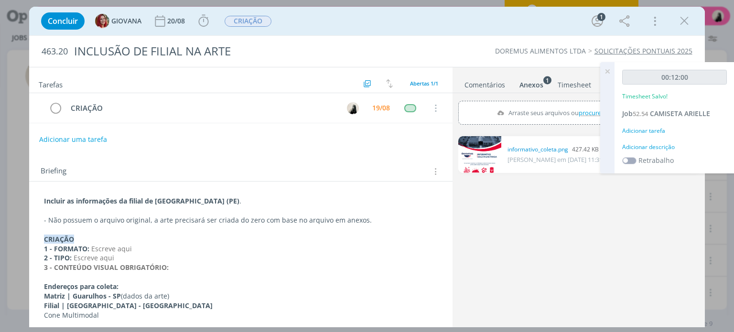
click at [480, 156] on link "dialog" at bounding box center [479, 154] width 43 height 37
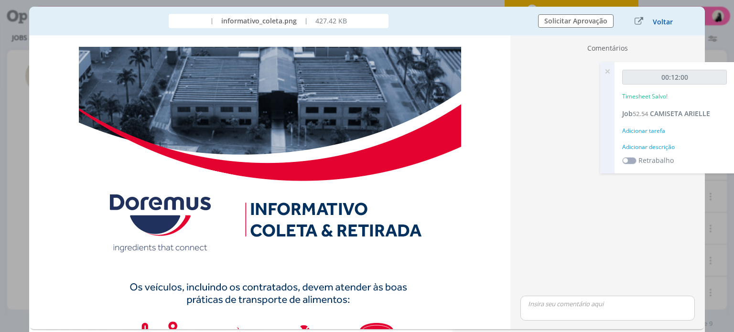
click at [669, 21] on button "Voltar" at bounding box center [662, 22] width 21 height 8
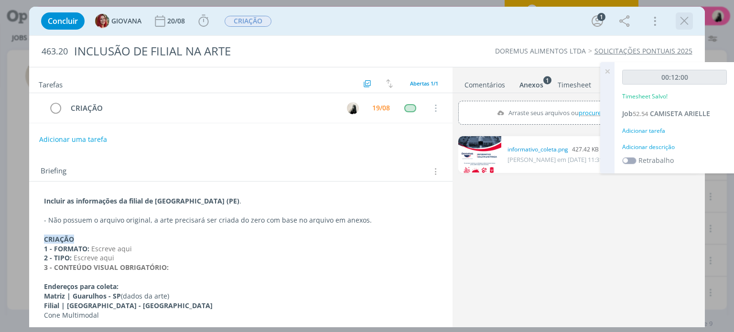
click at [679, 18] on icon "dialog" at bounding box center [684, 21] width 14 height 14
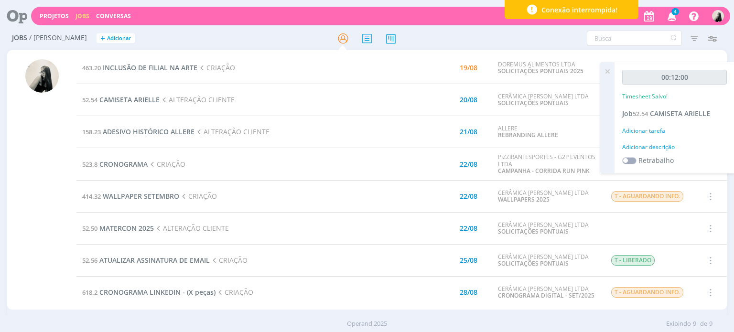
click at [675, 14] on span "4" at bounding box center [675, 11] width 8 height 7
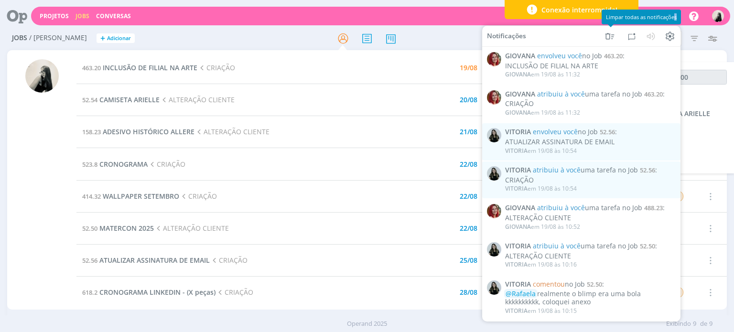
click at [674, 19] on span "Limpar todas as notificações" at bounding box center [641, 16] width 71 height 7
click at [674, 16] on span "Limpar todas as notificações" at bounding box center [641, 16] width 71 height 7
click at [670, 19] on span "Configurações" at bounding box center [687, 17] width 36 height 7
click at [336, 62] on td "463.20 INCLUSÃO DE FILIAL NA ARTE CRIAÇÃO" at bounding box center [231, 68] width 310 height 32
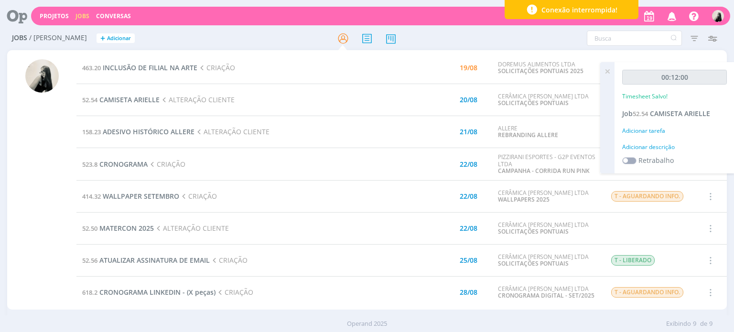
click at [298, 132] on td "158.23 ADESIVO HISTÓRICO ALLERE ALTERAÇÃO CLIENTE" at bounding box center [231, 132] width 310 height 32
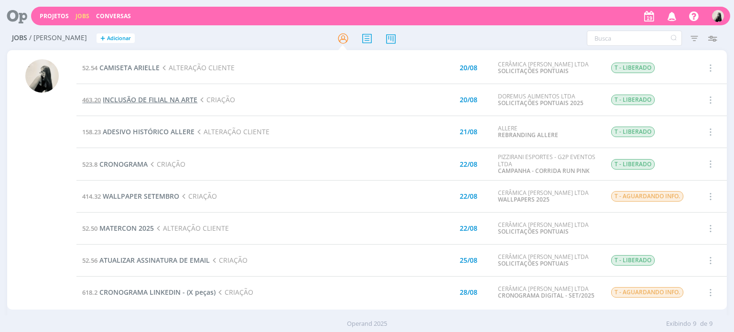
click at [188, 102] on span "INCLUSÃO DE FILIAL NA ARTE" at bounding box center [150, 99] width 95 height 9
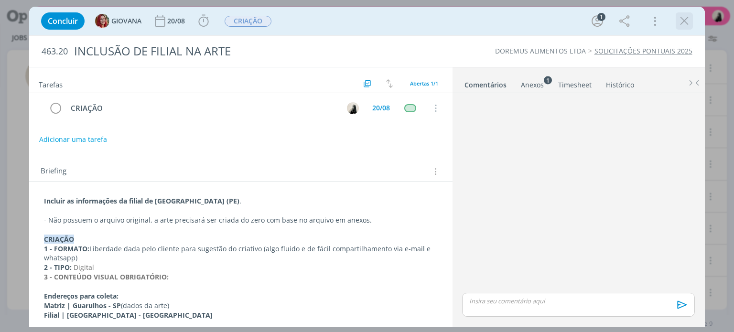
click at [684, 21] on icon "dialog" at bounding box center [684, 21] width 14 height 14
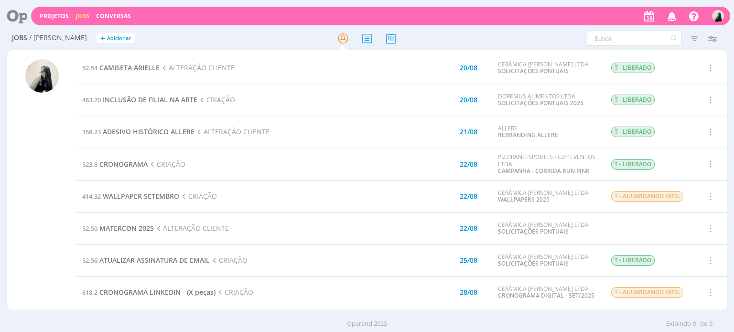
click at [143, 67] on span "CAMISETA ARIELLE" at bounding box center [129, 67] width 60 height 9
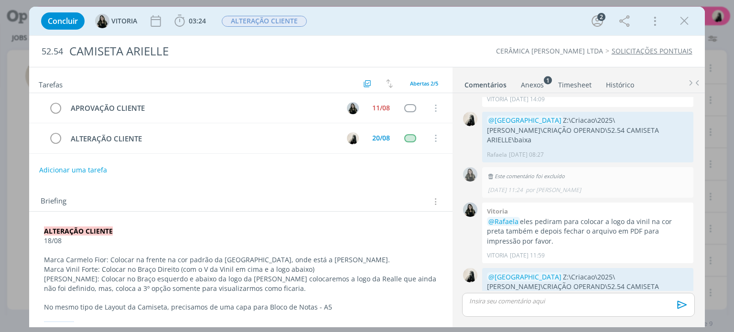
scroll to position [48, 0]
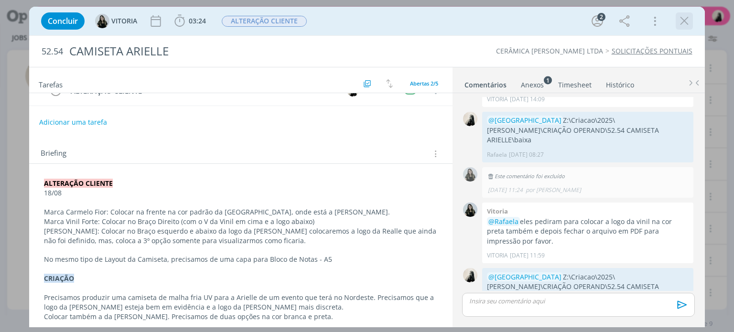
click at [682, 21] on icon "dialog" at bounding box center [684, 21] width 14 height 14
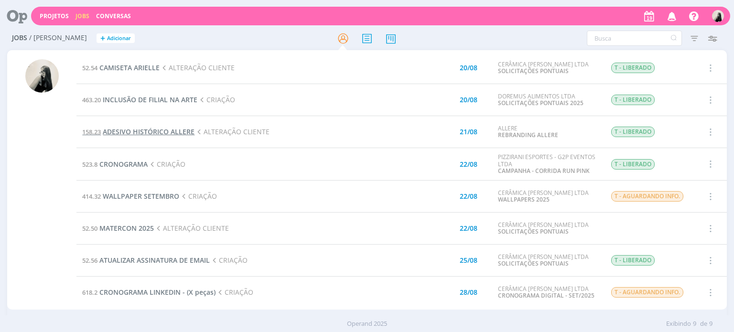
click at [171, 135] on span "ADESIVO HISTÓRICO ALLERE" at bounding box center [149, 131] width 92 height 9
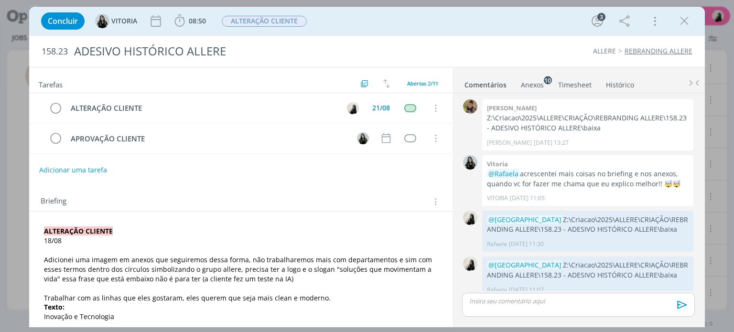
scroll to position [276, 0]
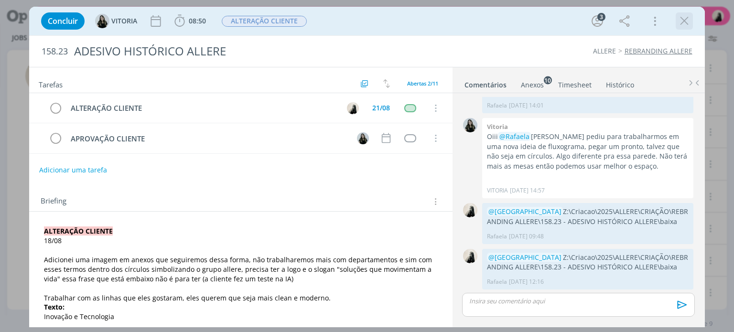
click at [685, 20] on icon "dialog" at bounding box center [684, 21] width 14 height 14
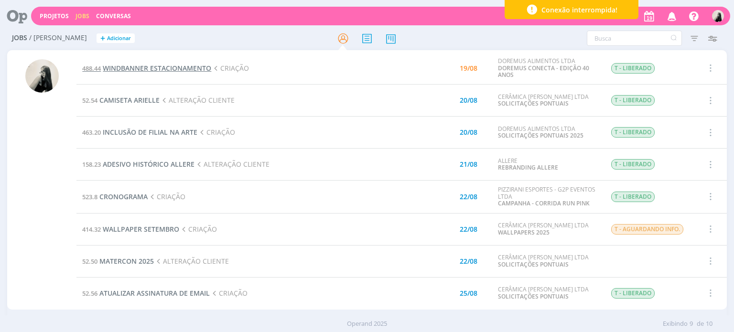
click at [160, 68] on span "WINDBANNER ESTACIONAMENTO" at bounding box center [157, 68] width 108 height 9
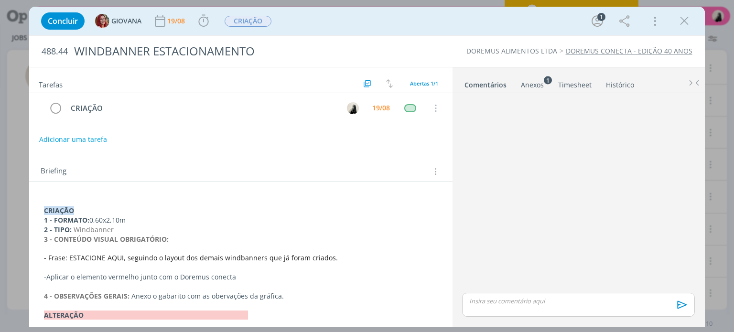
scroll to position [23, 0]
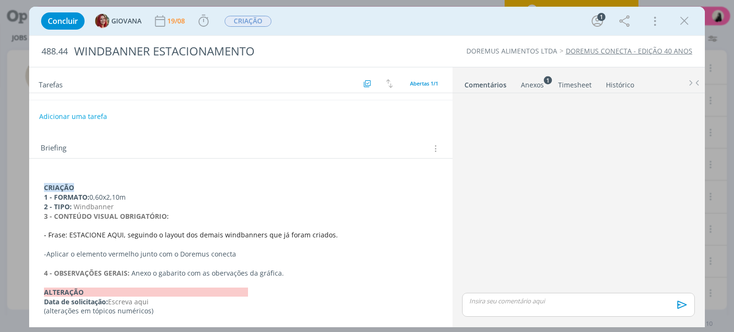
click at [538, 81] on div "Anexos 1" at bounding box center [532, 85] width 23 height 10
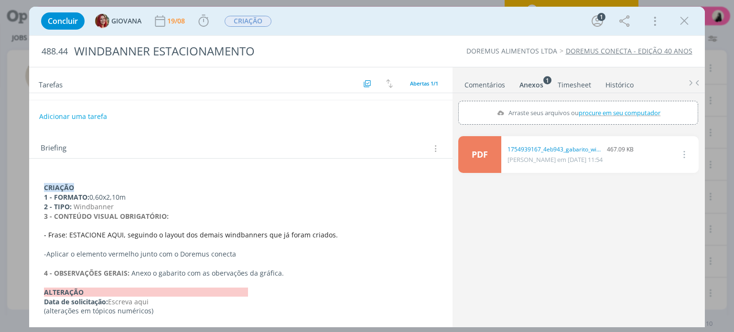
click at [476, 160] on link "PDF" at bounding box center [479, 154] width 43 height 37
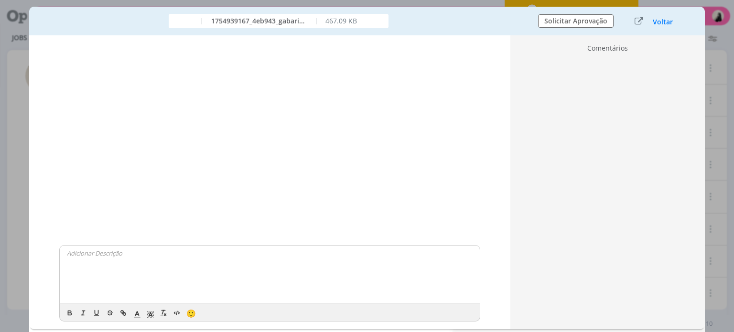
scroll to position [18, 0]
click at [666, 23] on button "Voltar" at bounding box center [662, 22] width 21 height 8
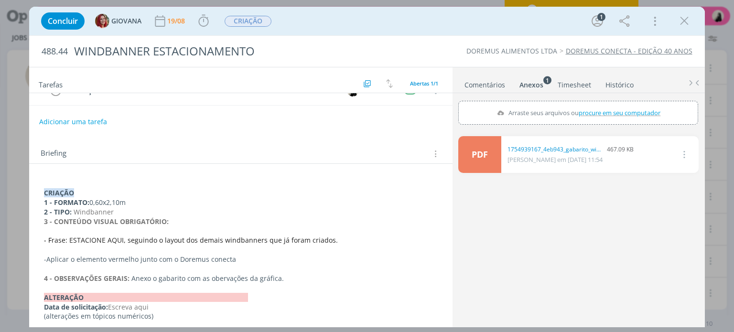
scroll to position [23, 0]
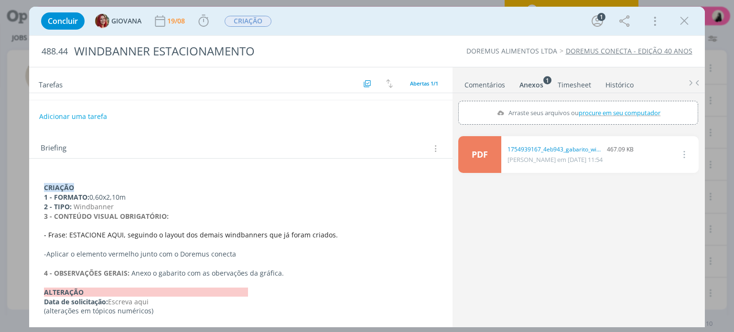
click at [684, 23] on icon "dialog" at bounding box center [684, 21] width 14 height 14
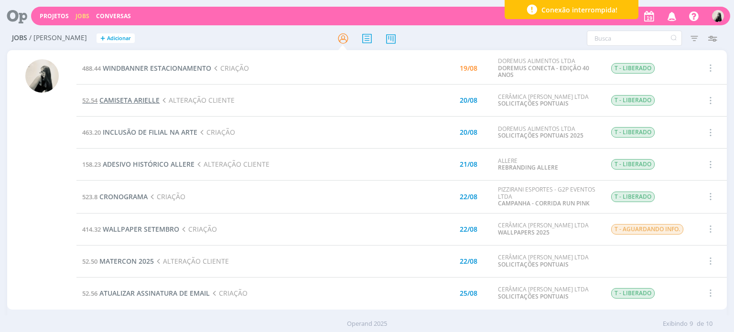
click at [130, 102] on span "CAMISETA ARIELLE" at bounding box center [129, 100] width 60 height 9
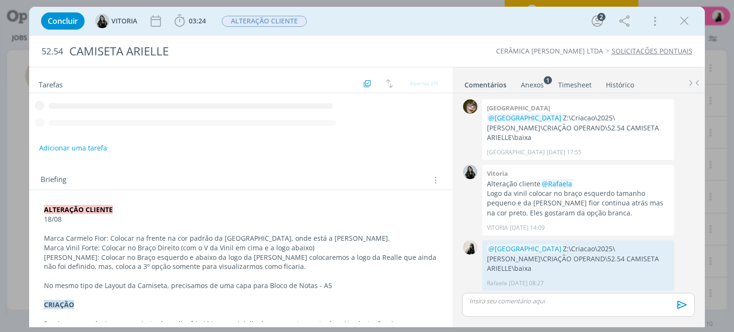
scroll to position [128, 0]
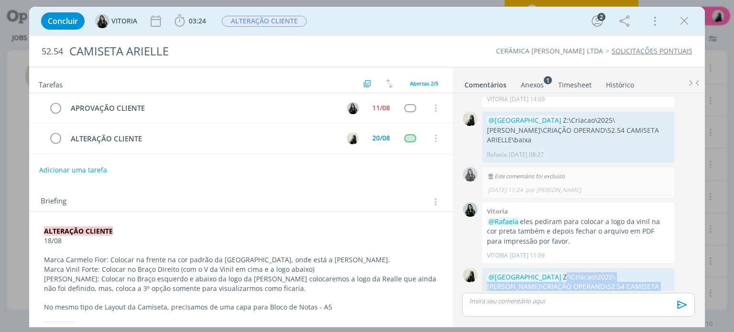
drag, startPoint x: 523, startPoint y: 254, endPoint x: 647, endPoint y: 268, distance: 124.0
click at [647, 272] on p "@[GEOGRAPHIC_DATA] Z:\Criacao\2025\[PERSON_NAME]\CRIAÇÃO OPERAND\52.54 CAMISETA…" at bounding box center [578, 286] width 182 height 29
copy p "Z:\Criacao\2025\[PERSON_NAME]\CRIAÇÃO OPERAND\52.54 CAMISETA ARIELLE\fechado"
click at [506, 305] on div "dialog" at bounding box center [578, 305] width 232 height 24
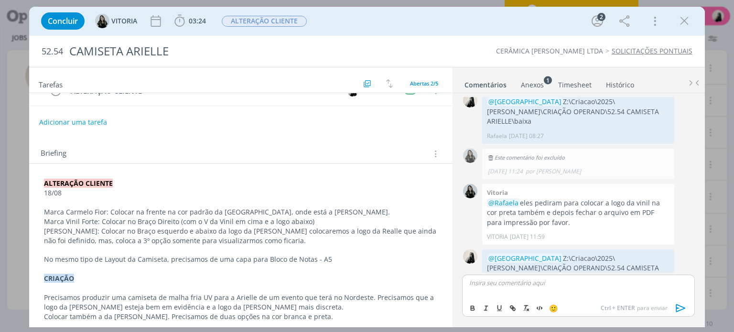
scroll to position [0, 0]
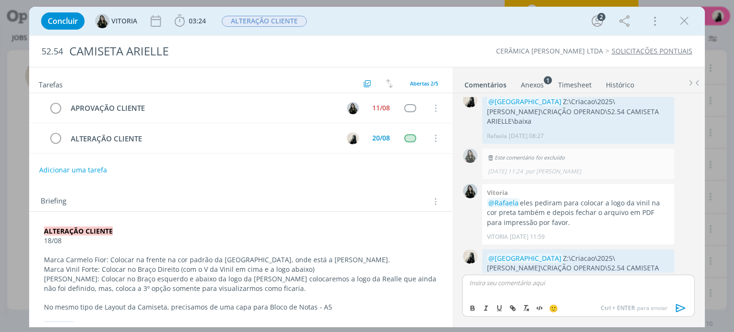
click at [500, 287] on div "dialog" at bounding box center [578, 287] width 232 height 24
click at [685, 310] on icon "dialog" at bounding box center [680, 308] width 14 height 14
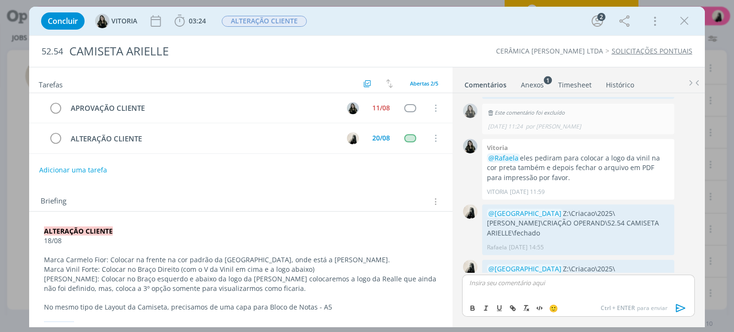
scroll to position [192, 0]
click at [57, 139] on icon "dialog" at bounding box center [55, 138] width 13 height 14
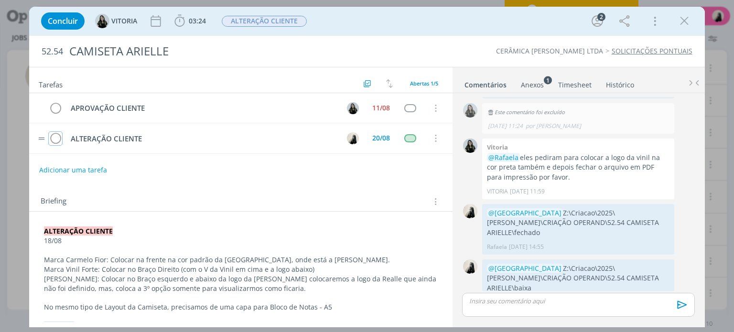
scroll to position [174, 0]
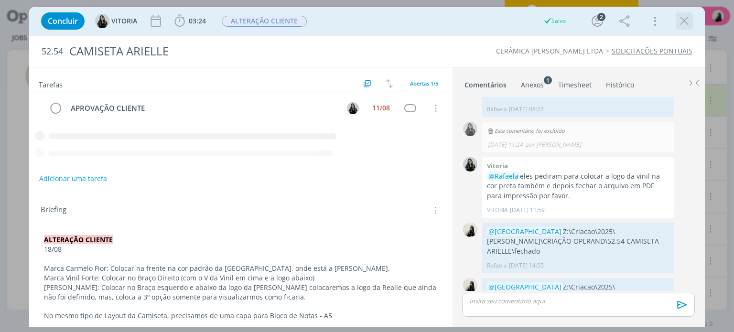
click at [686, 25] on icon "dialog" at bounding box center [684, 21] width 14 height 14
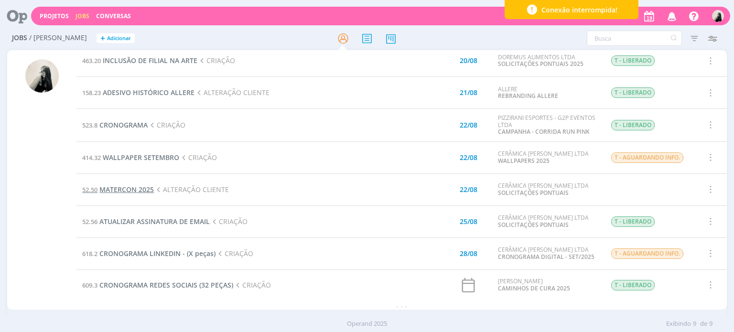
scroll to position [42, 0]
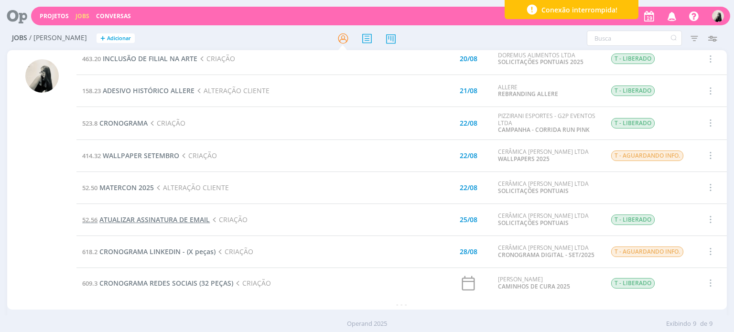
click at [147, 218] on span "ATUALIZAR ASSINATURA DE EMAIL" at bounding box center [154, 219] width 110 height 9
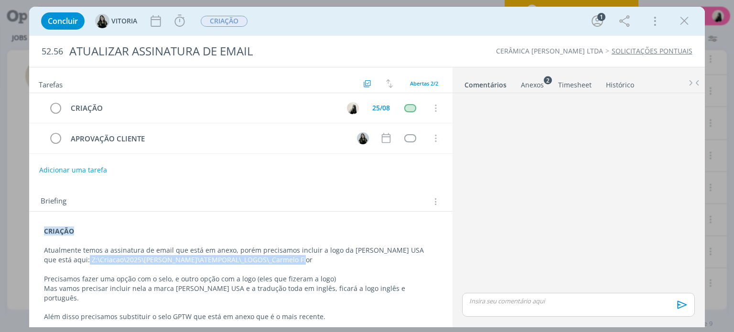
drag, startPoint x: 274, startPoint y: 261, endPoint x: 65, endPoint y: 262, distance: 208.7
click at [62, 261] on p "Atualmente temos a assinatura de email que está em anexo, porém precisamos incl…" at bounding box center [240, 254] width 393 height 19
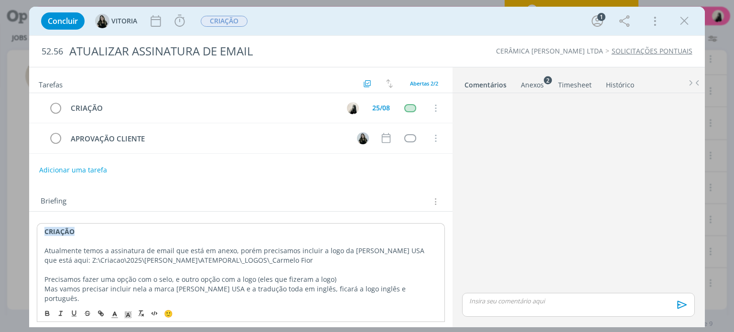
click at [204, 285] on p "Mas vamos precisar incluir nela a marca Carmelo Fior USA e a tradução toda em i…" at bounding box center [240, 293] width 392 height 19
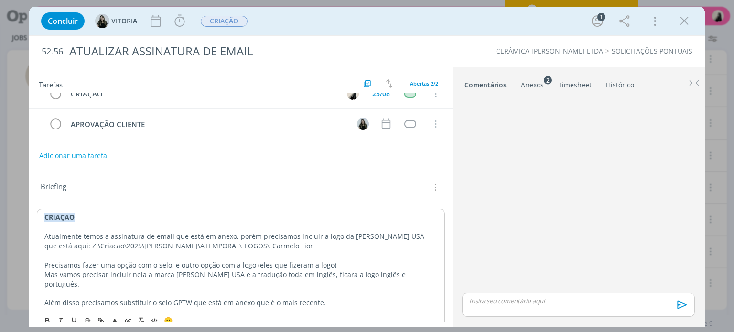
click at [535, 84] on div "Anexos 2" at bounding box center [532, 85] width 23 height 10
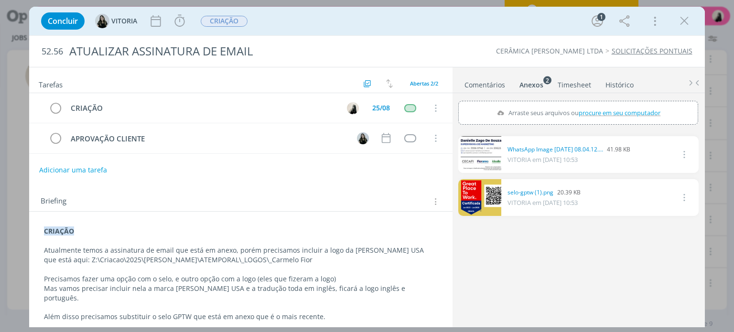
click at [479, 151] on link "dialog" at bounding box center [479, 154] width 43 height 37
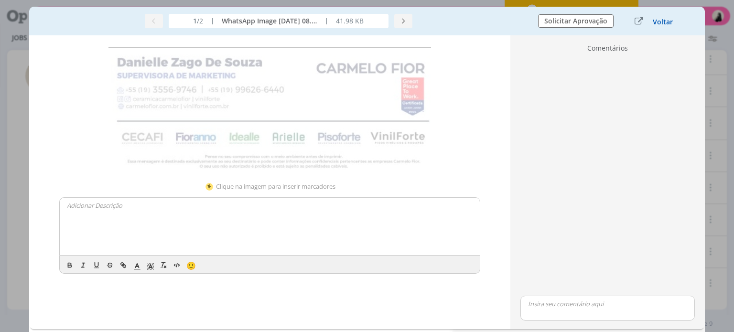
click at [662, 21] on button "Voltar" at bounding box center [662, 22] width 21 height 8
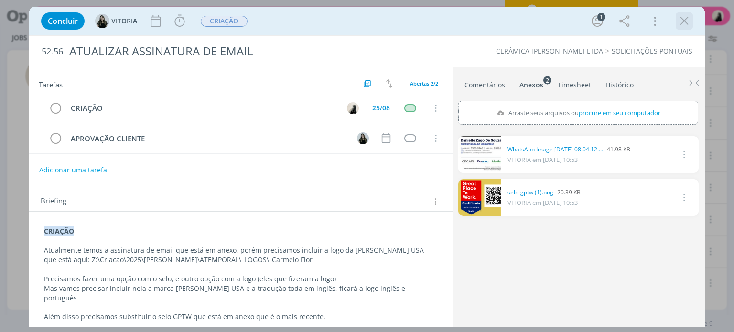
click at [684, 22] on icon "dialog" at bounding box center [684, 21] width 14 height 14
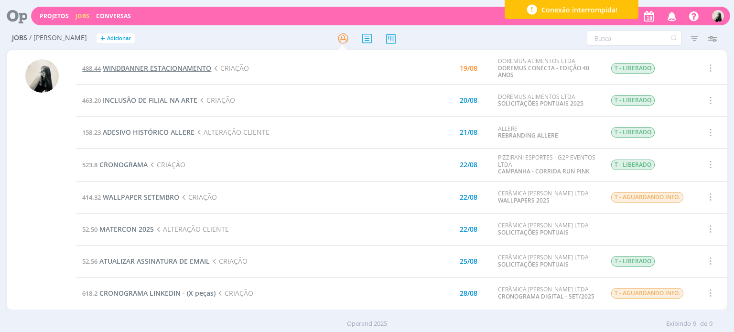
click at [159, 66] on span "WINDBANNER ESTACIONAMENTO" at bounding box center [157, 68] width 108 height 9
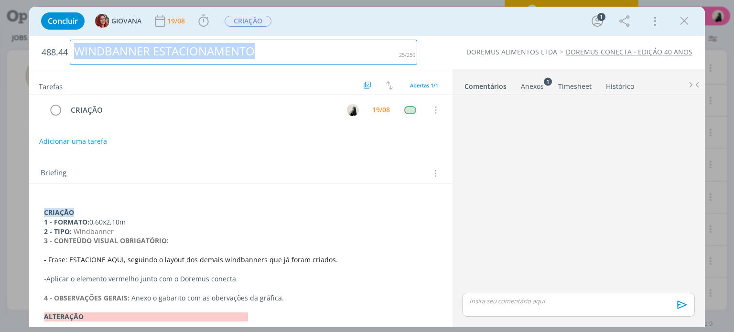
drag, startPoint x: 270, startPoint y: 53, endPoint x: 49, endPoint y: 56, distance: 221.1
click at [67, 56] on h2 "488.44 WINDBANNER ESTACIONAMENTO" at bounding box center [229, 52] width 375 height 33
copy div "WINDBANNER ESTACIONAMENTO"
